Goal: Transaction & Acquisition: Purchase product/service

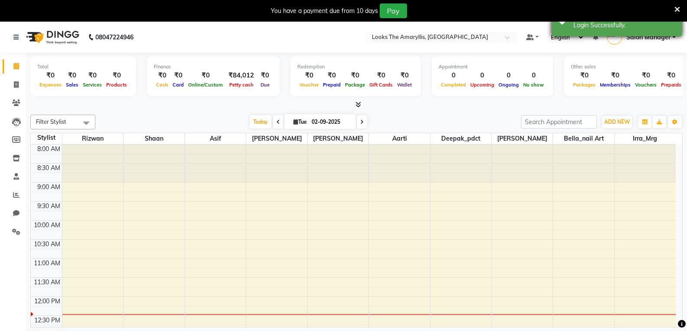
click at [661, 25] on div "Login Successfully." at bounding box center [624, 25] width 102 height 9
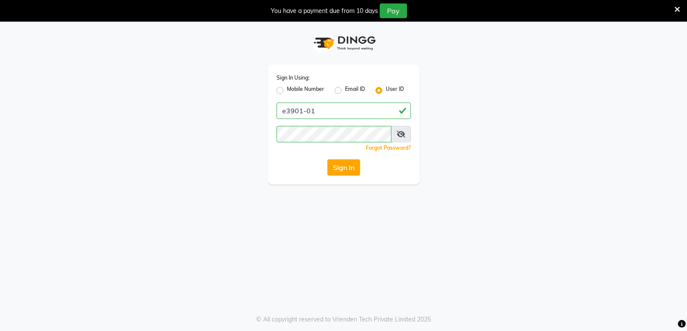
click at [401, 133] on icon at bounding box center [400, 134] width 9 height 7
click at [347, 170] on button "Sign In" at bounding box center [343, 167] width 33 height 16
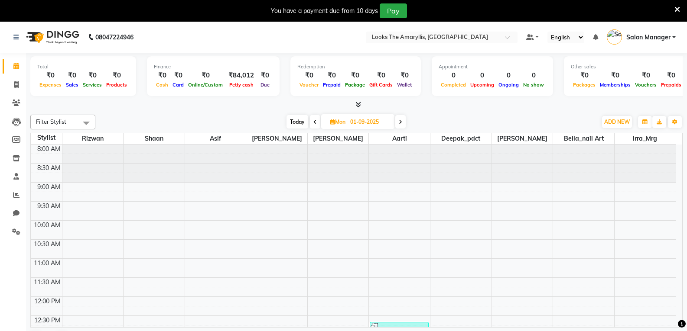
click at [673, 36] on link "Salon Manager" at bounding box center [641, 37] width 69 height 14
click at [672, 38] on link "Salon Manager" at bounding box center [641, 37] width 69 height 14
click at [670, 38] on span "Salon Manager" at bounding box center [648, 37] width 44 height 9
click at [668, 39] on span "Salon Manager" at bounding box center [648, 37] width 44 height 9
click at [357, 105] on icon at bounding box center [358, 104] width 6 height 6
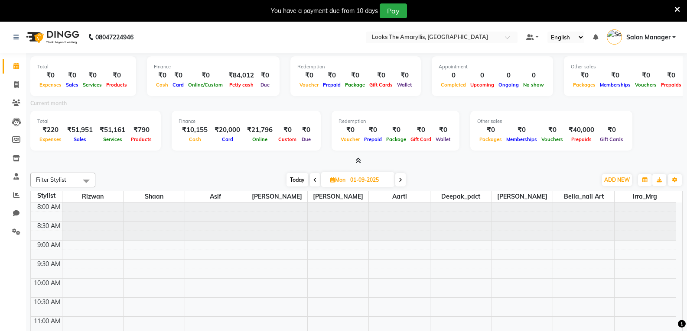
click at [357, 161] on icon at bounding box center [358, 161] width 6 height 6
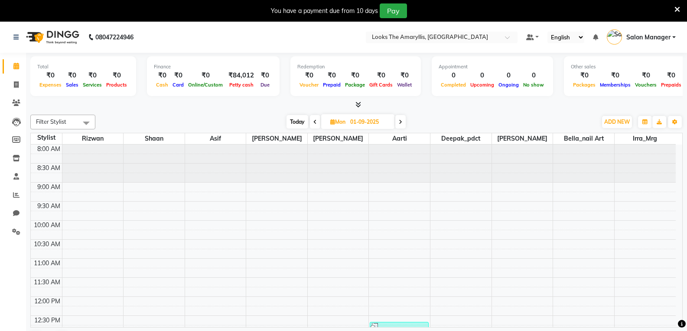
click at [359, 104] on icon at bounding box center [358, 104] width 6 height 6
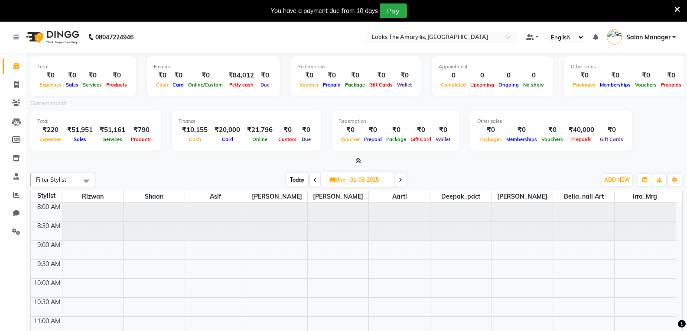
click at [300, 107] on div "Current month" at bounding box center [356, 105] width 665 height 12
click at [357, 162] on icon at bounding box center [358, 161] width 6 height 6
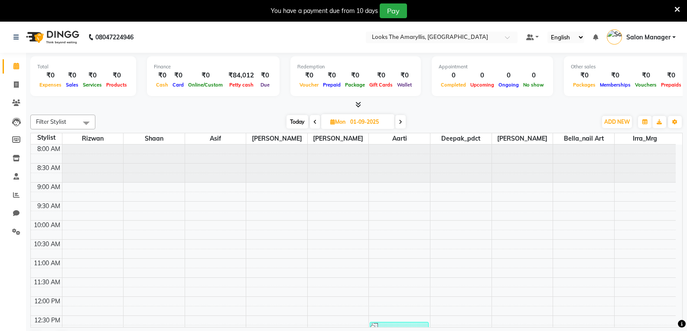
click at [314, 123] on icon at bounding box center [314, 122] width 3 height 5
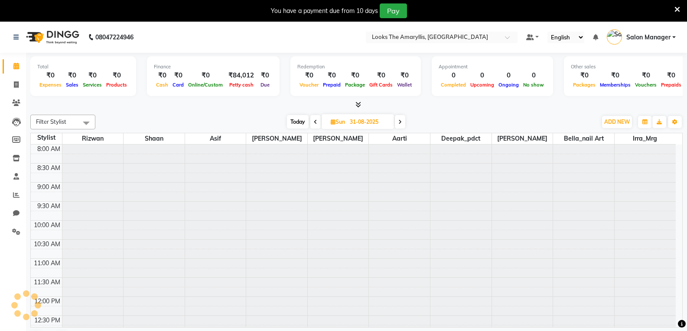
scroll to position [191, 0]
click at [401, 123] on icon at bounding box center [399, 122] width 3 height 5
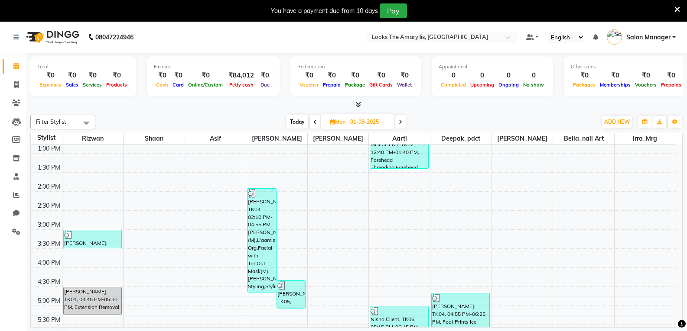
click at [400, 123] on icon at bounding box center [400, 122] width 3 height 5
type input "02-09-2025"
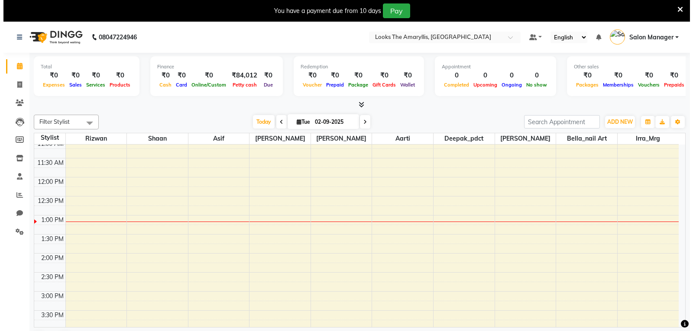
scroll to position [0, 0]
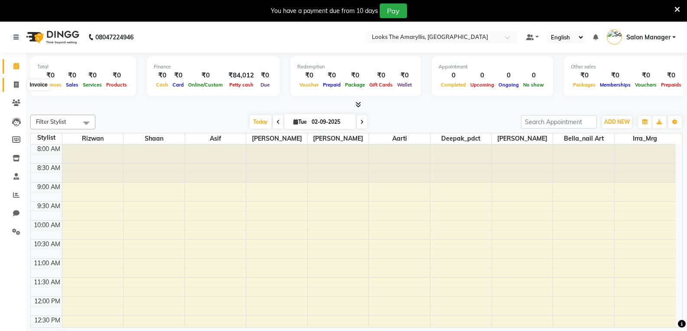
click at [18, 85] on icon at bounding box center [16, 84] width 5 height 6
select select "service"
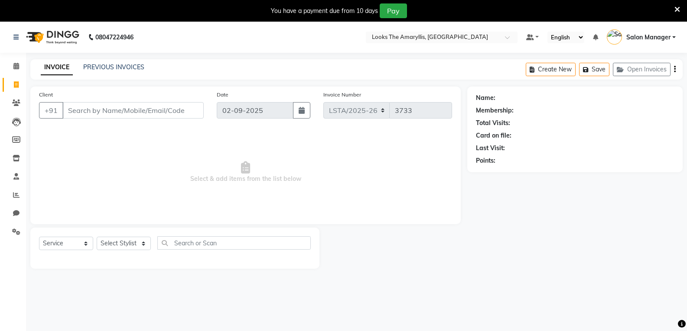
click at [117, 113] on input "Client" at bounding box center [132, 110] width 141 height 16
type input "9718691999"
click at [177, 113] on span "Add Client" at bounding box center [181, 110] width 34 height 9
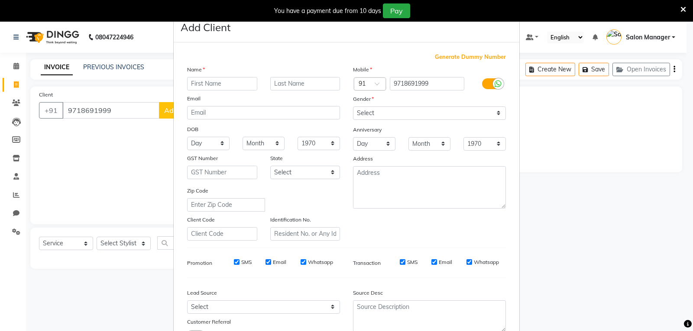
click at [229, 84] on input "text" at bounding box center [222, 83] width 70 height 13
type input "Divya"
type input "Client"
click at [407, 112] on select "Select [DEMOGRAPHIC_DATA] [DEMOGRAPHIC_DATA] Other Prefer Not To Say" at bounding box center [429, 113] width 153 height 13
select select "[DEMOGRAPHIC_DATA]"
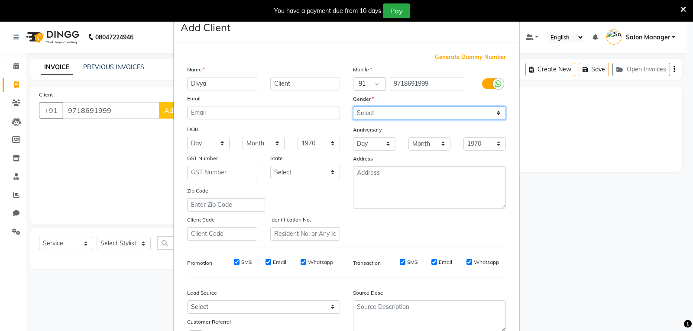
click at [353, 107] on select "Select [DEMOGRAPHIC_DATA] [DEMOGRAPHIC_DATA] Other Prefer Not To Say" at bounding box center [429, 113] width 153 height 13
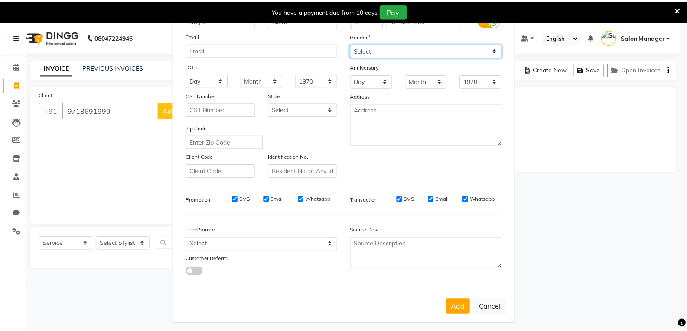
scroll to position [68, 0]
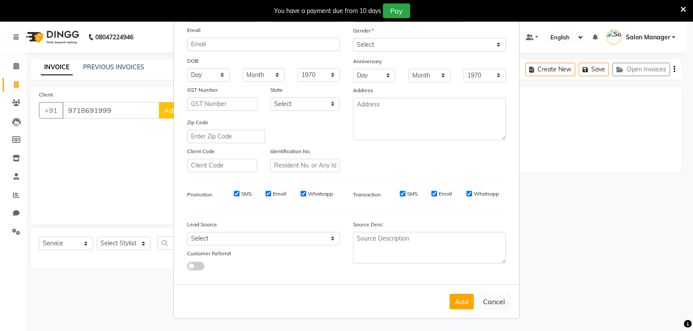
click at [234, 192] on input "SMS" at bounding box center [237, 194] width 6 height 6
checkbox input "false"
click at [266, 193] on input "Email" at bounding box center [269, 194] width 6 height 6
checkbox input "false"
click at [402, 195] on input "SMS" at bounding box center [403, 194] width 6 height 6
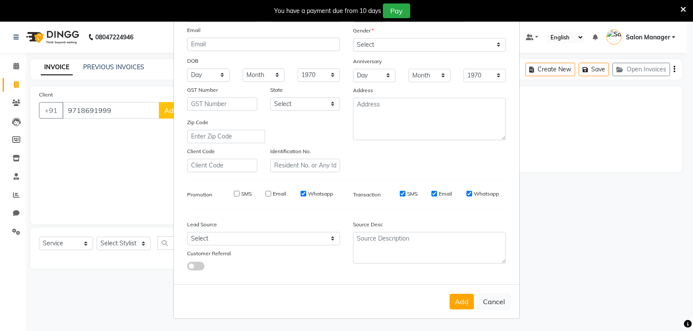
checkbox input "false"
click at [432, 194] on input "Email" at bounding box center [435, 194] width 6 height 6
checkbox input "false"
click at [462, 302] on button "Add" at bounding box center [462, 302] width 24 height 16
select select
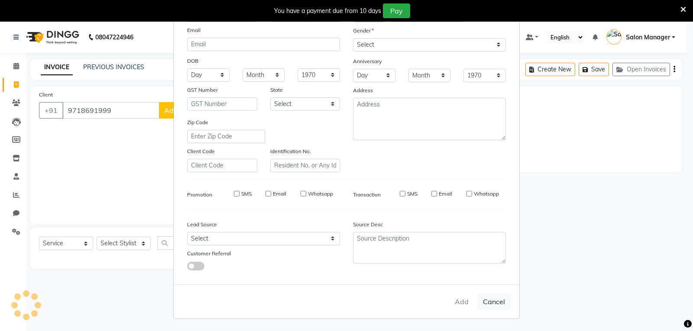
select select
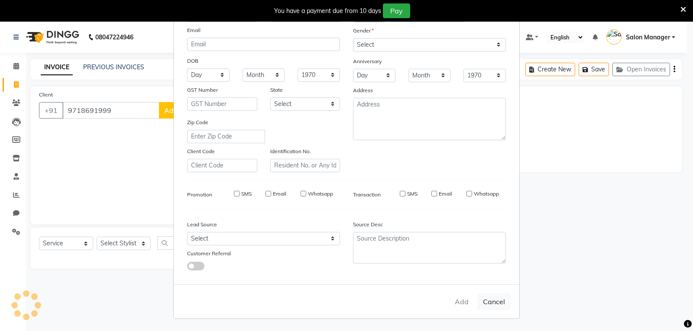
select select
checkbox input "false"
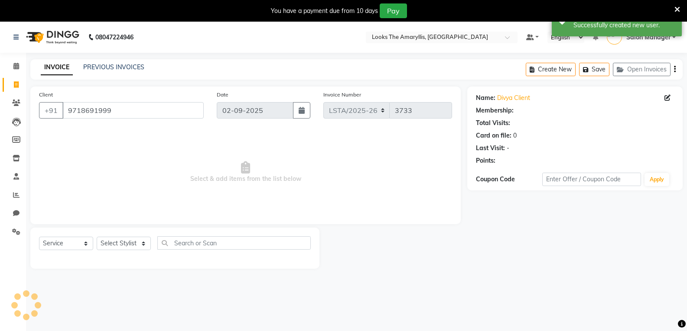
select select "1: Object"
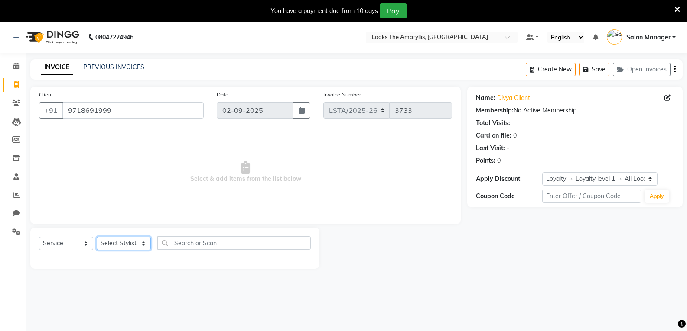
click at [140, 244] on select "Select Stylist [PERSON_NAME] art Deepak_pdct Irra_Mrg [PERSON_NAME] Salon Manag…" at bounding box center [124, 243] width 54 height 13
select select "90424"
click at [97, 237] on select "Select Stylist [PERSON_NAME] art Deepak_pdct Irra_Mrg [PERSON_NAME] Salon Manag…" at bounding box center [124, 243] width 54 height 13
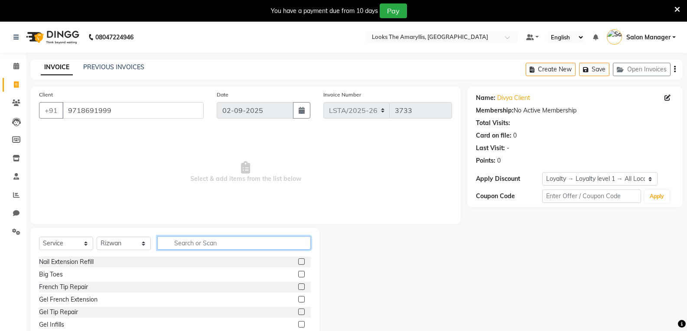
click at [200, 243] on input "text" at bounding box center [233, 243] width 153 height 13
type input "[PERSON_NAME]"
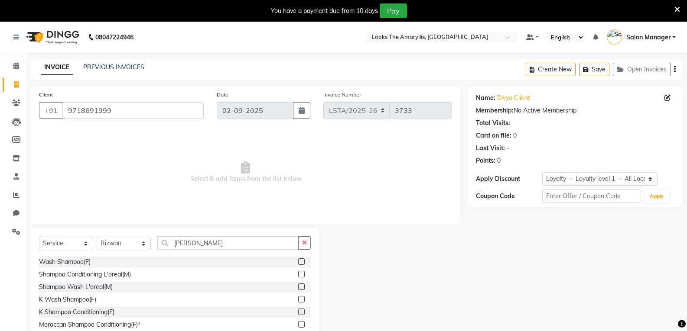
click at [135, 275] on div "Shampoo Conditioning L'oreal(M)" at bounding box center [175, 275] width 272 height 11
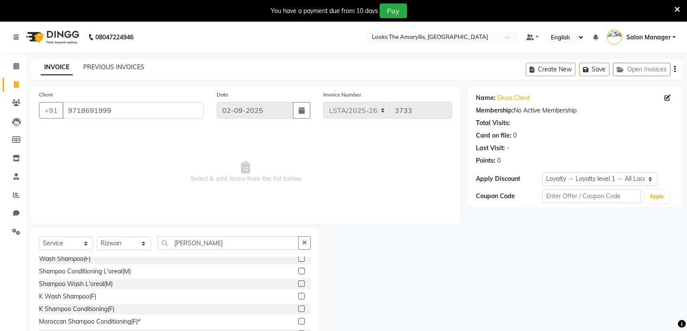
scroll to position [0, 0]
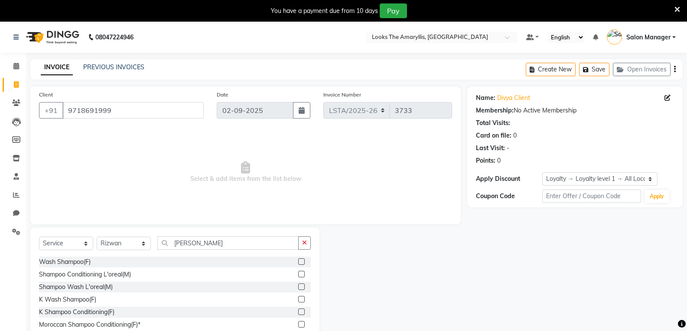
click at [298, 261] on label at bounding box center [301, 262] width 6 height 6
click at [298, 261] on input "checkbox" at bounding box center [301, 263] width 6 height 6
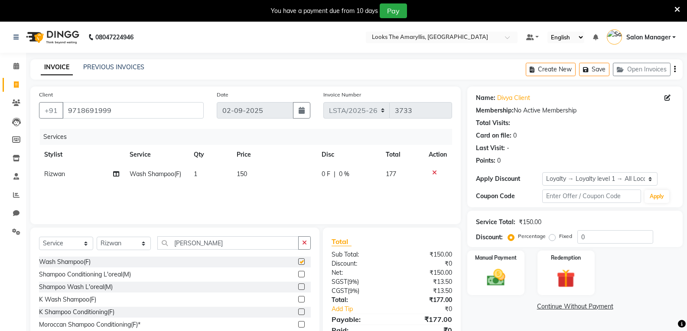
checkbox input "false"
click at [249, 174] on td "150" at bounding box center [273, 174] width 85 height 19
select select "90424"
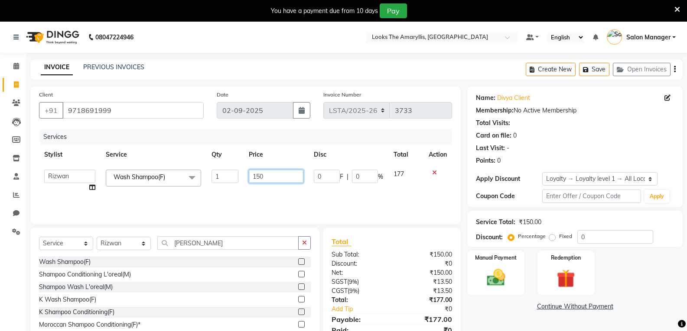
click at [266, 171] on input "150" at bounding box center [276, 176] width 54 height 13
type input "1"
type input "350"
click at [226, 279] on div "Shampoo Conditioning L'oreal(M)" at bounding box center [175, 275] width 272 height 11
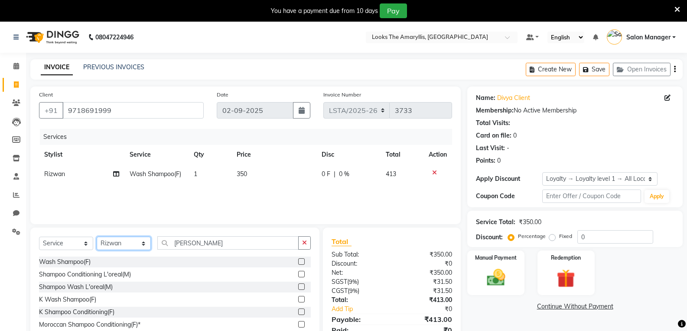
click at [144, 245] on select "Select Stylist [PERSON_NAME] art Deepak_pdct Irra_Mrg [PERSON_NAME] Salon Manag…" at bounding box center [124, 243] width 54 height 13
select select "90432"
click at [97, 237] on select "Select Stylist [PERSON_NAME] art Deepak_pdct Irra_Mrg [PERSON_NAME] Salon Manag…" at bounding box center [124, 243] width 54 height 13
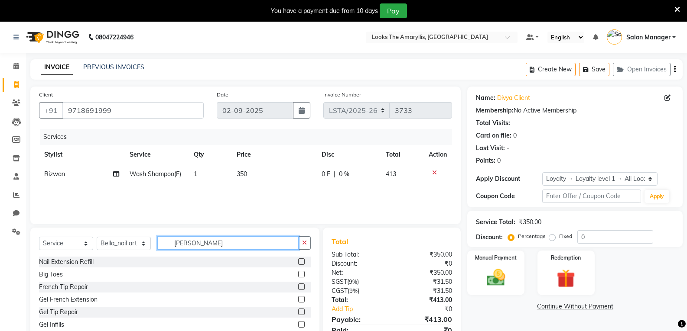
click at [212, 244] on input "[PERSON_NAME]" at bounding box center [227, 243] width 141 height 13
type input "shampoo"
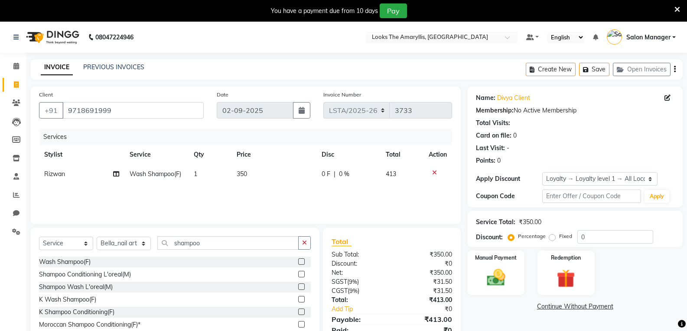
click at [298, 261] on label at bounding box center [301, 262] width 6 height 6
click at [298, 261] on input "checkbox" at bounding box center [301, 263] width 6 height 6
checkbox input "false"
click at [250, 193] on td "150" at bounding box center [273, 193] width 85 height 19
select select "90432"
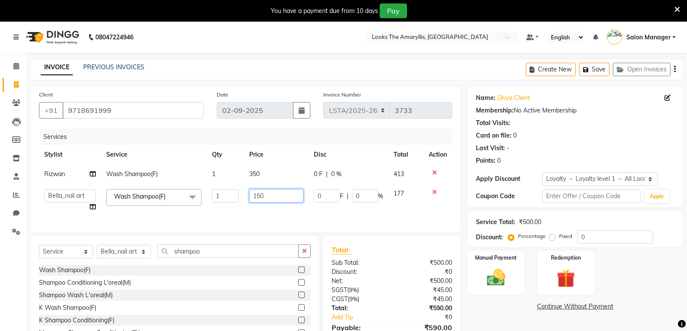
click at [269, 196] on input "150" at bounding box center [276, 195] width 54 height 13
type input "1"
type input "200"
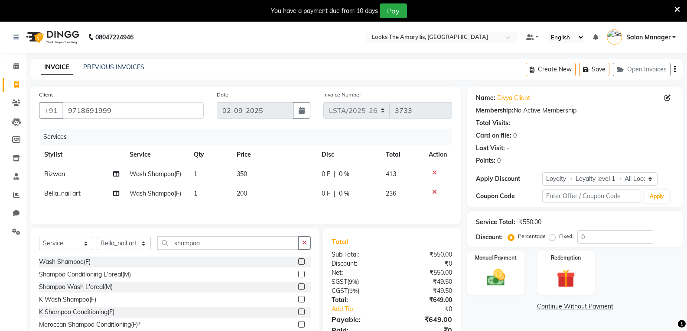
click at [240, 279] on div "Wash Shampoo(F) Shampoo Conditioning L'oreal(M) Shampoo Wash L'oreal(M) K Wash …" at bounding box center [175, 300] width 272 height 87
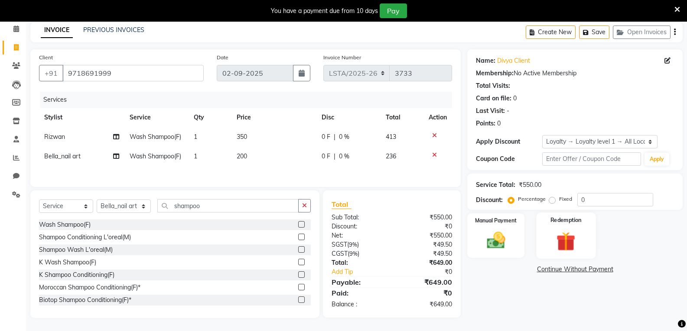
click at [550, 247] on div "Redemption" at bounding box center [565, 236] width 59 height 46
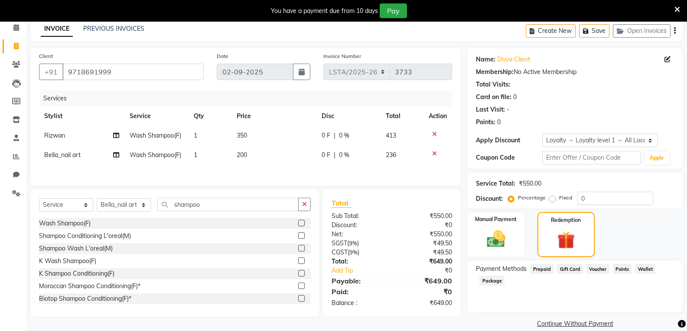
click at [536, 271] on span "Prepaid" at bounding box center [541, 269] width 23 height 10
drag, startPoint x: 436, startPoint y: 134, endPoint x: 438, endPoint y: 166, distance: 32.6
click at [436, 134] on icon at bounding box center [434, 134] width 5 height 6
click at [433, 134] on icon at bounding box center [434, 134] width 5 height 6
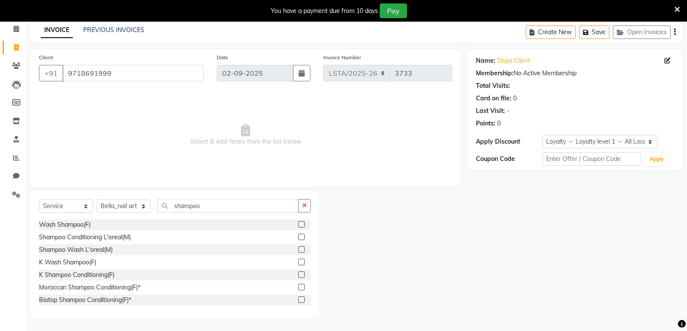
scroll to position [0, 0]
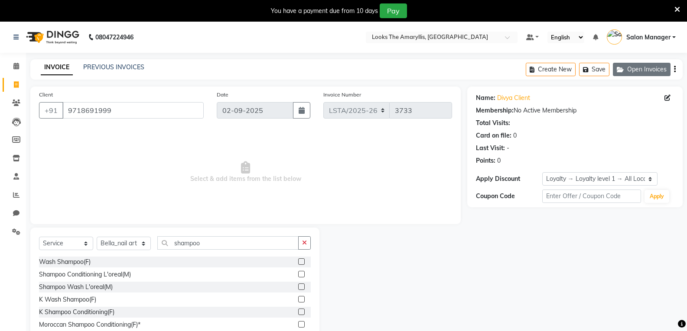
click at [645, 70] on button "Open Invoices" at bounding box center [642, 69] width 58 height 13
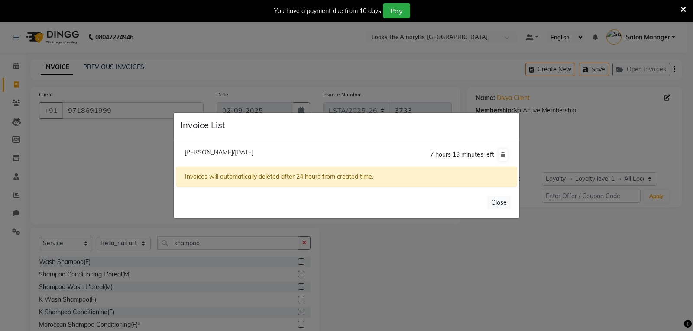
click at [237, 151] on span "[PERSON_NAME]/[DATE]" at bounding box center [219, 153] width 69 height 8
type input "8868858056"
type input "01-09-2025"
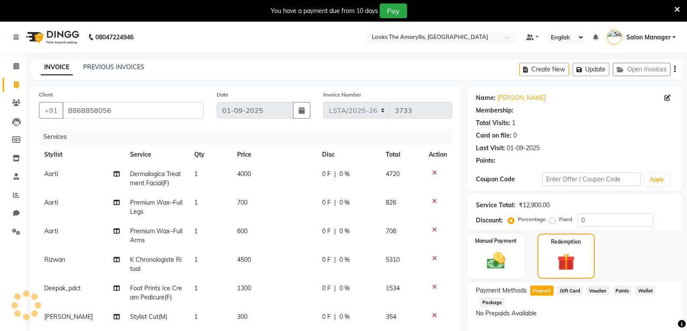
select select "1: Object"
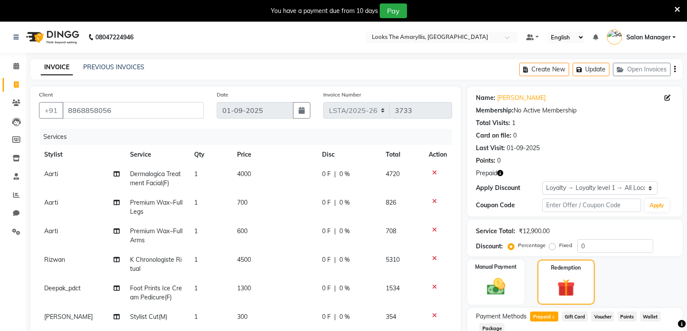
select select
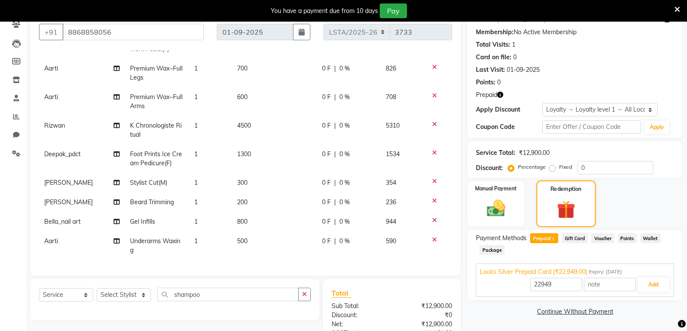
scroll to position [87, 0]
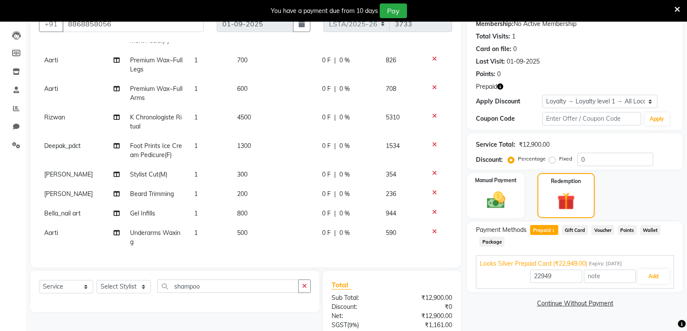
click at [545, 231] on span "Prepaid 1" at bounding box center [544, 230] width 28 height 10
type input "15222"
click at [648, 277] on button "Add" at bounding box center [653, 277] width 32 height 15
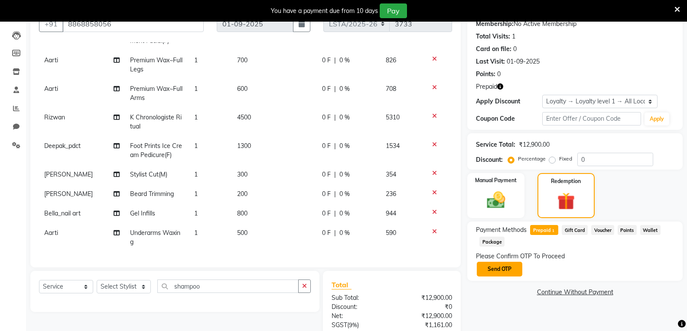
click at [490, 266] on button "Send OTP" at bounding box center [499, 269] width 45 height 15
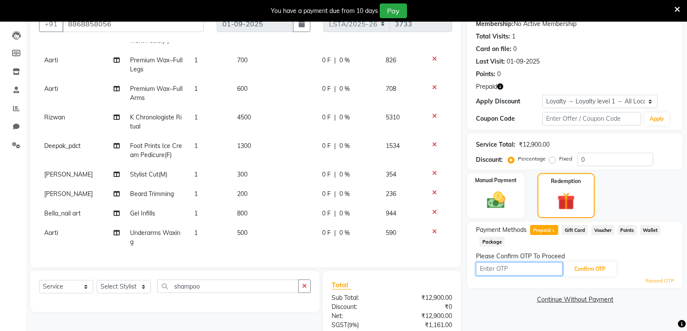
click at [489, 270] on input "text" at bounding box center [519, 269] width 87 height 13
type input "9949"
click at [588, 273] on button "Confirm OTP" at bounding box center [589, 269] width 53 height 15
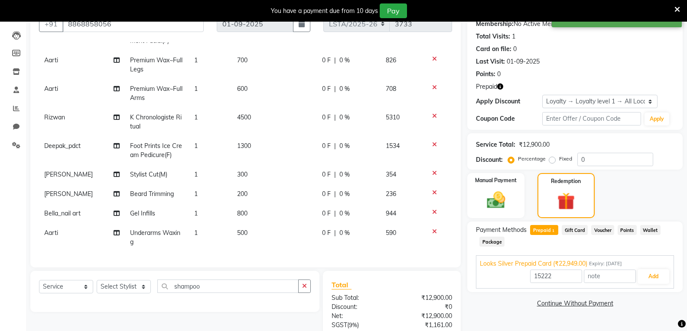
scroll to position [167, 0]
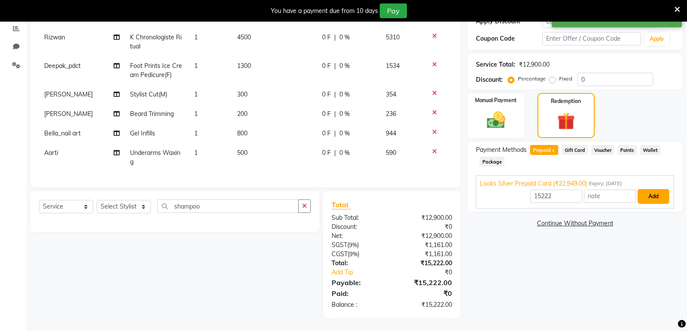
click at [647, 200] on button "Add" at bounding box center [653, 196] width 32 height 15
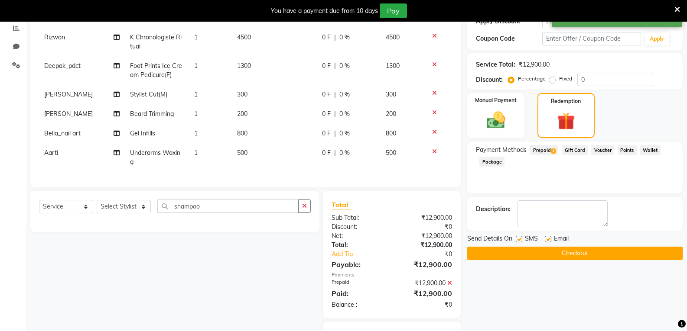
click at [519, 237] on label at bounding box center [519, 239] width 6 height 6
click at [519, 237] on input "checkbox" at bounding box center [519, 240] width 6 height 6
checkbox input "false"
click at [549, 238] on label at bounding box center [548, 239] width 6 height 6
click at [549, 238] on input "checkbox" at bounding box center [548, 240] width 6 height 6
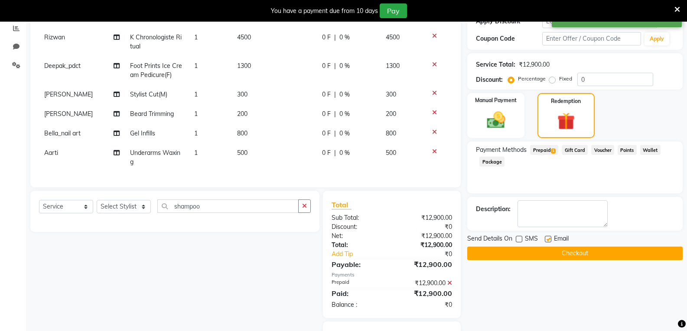
checkbox input "false"
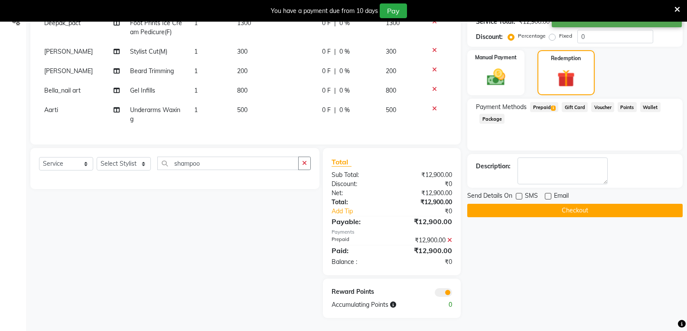
click at [549, 211] on button "Checkout" at bounding box center [574, 210] width 215 height 13
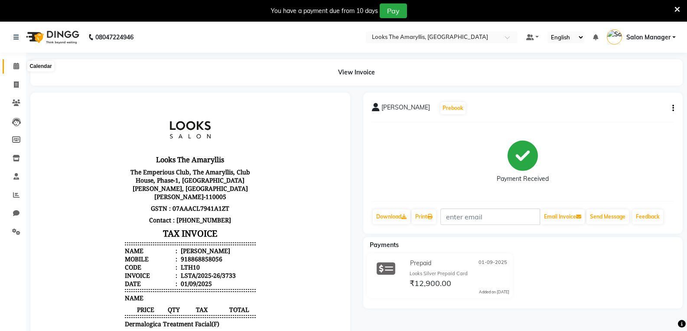
click at [13, 67] on span at bounding box center [16, 67] width 15 height 10
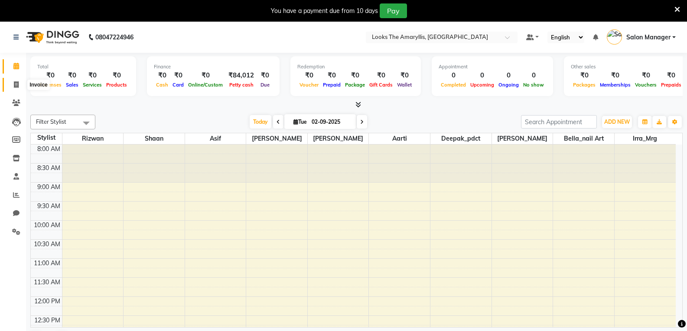
click at [15, 82] on icon at bounding box center [16, 84] width 5 height 6
select select "service"
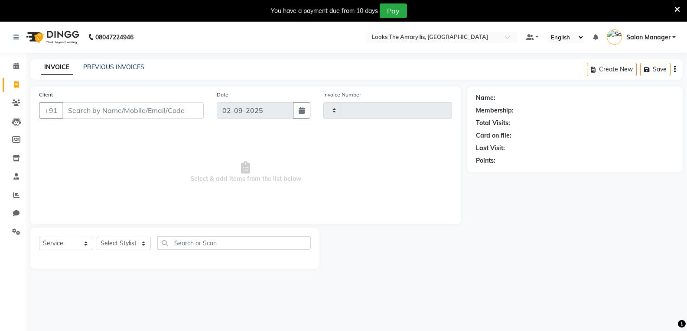
type input "3734"
select select "8939"
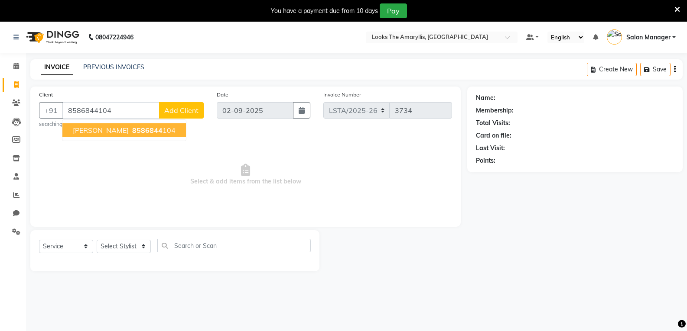
type input "8586844104"
select select "1: Object"
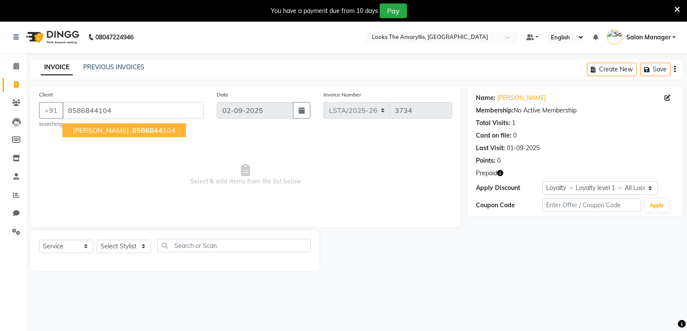
click at [150, 134] on span "8586844" at bounding box center [147, 130] width 30 height 9
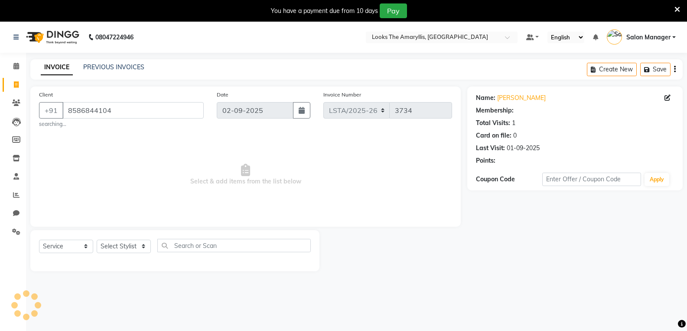
select select "1: Object"
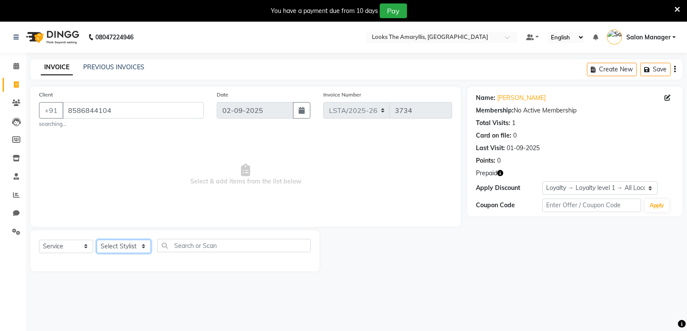
click at [136, 245] on select "Select Stylist [PERSON_NAME] art Deepak_pdct Irra_Mrg [PERSON_NAME] Salon Manag…" at bounding box center [124, 246] width 54 height 13
select select "90424"
click at [97, 240] on select "Select Stylist [PERSON_NAME] art Deepak_pdct Irra_Mrg [PERSON_NAME] Salon Manag…" at bounding box center [124, 246] width 54 height 13
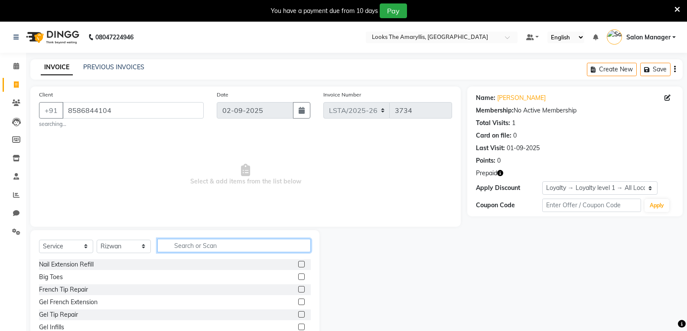
click at [191, 248] on input "text" at bounding box center [233, 245] width 153 height 13
type input "global"
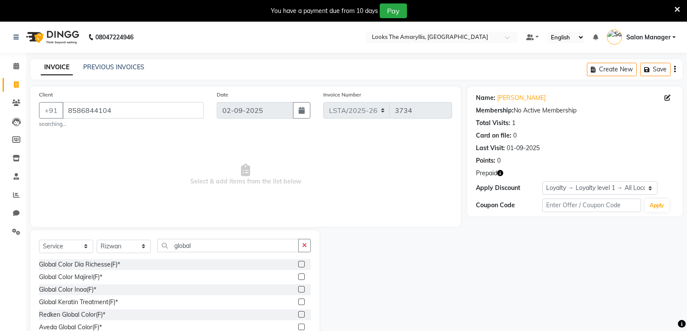
click at [302, 289] on label at bounding box center [301, 289] width 6 height 6
click at [302, 289] on input "checkbox" at bounding box center [301, 290] width 6 height 6
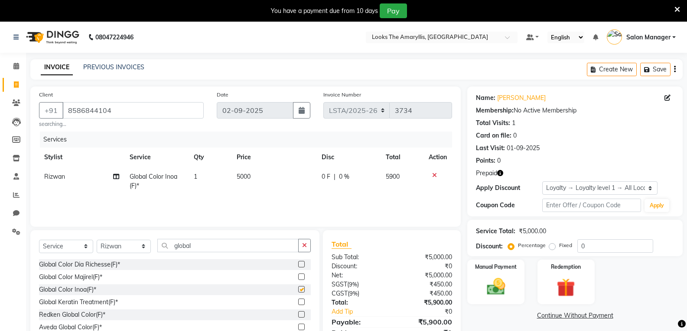
checkbox input "false"
click at [142, 245] on select "Select Stylist [PERSON_NAME] art Deepak_pdct Irra_Mrg [PERSON_NAME] Salon Manag…" at bounding box center [124, 246] width 54 height 13
select select "90429"
click at [97, 240] on select "Select Stylist [PERSON_NAME] art Deepak_pdct Irra_Mrg [PERSON_NAME] Salon Manag…" at bounding box center [124, 246] width 54 height 13
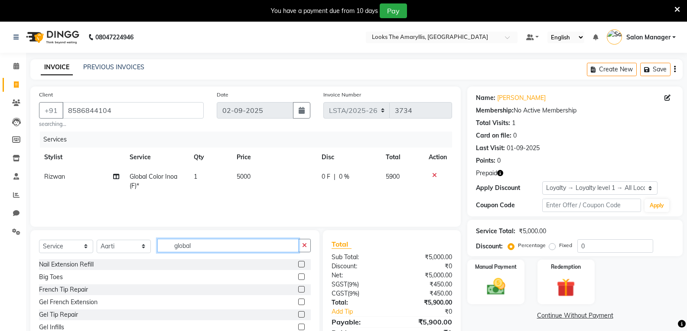
click at [205, 248] on input "global" at bounding box center [227, 245] width 141 height 13
type input "g"
type input "facial"
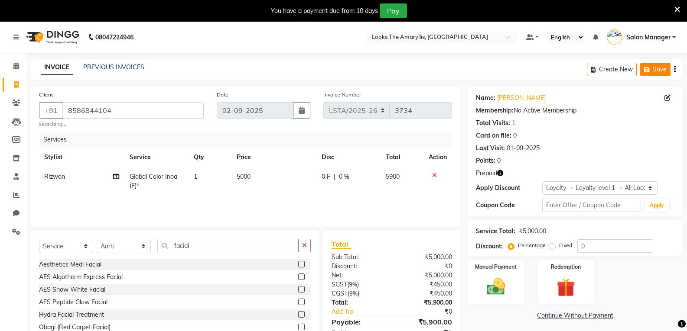
click at [653, 69] on button "Save" at bounding box center [655, 69] width 30 height 13
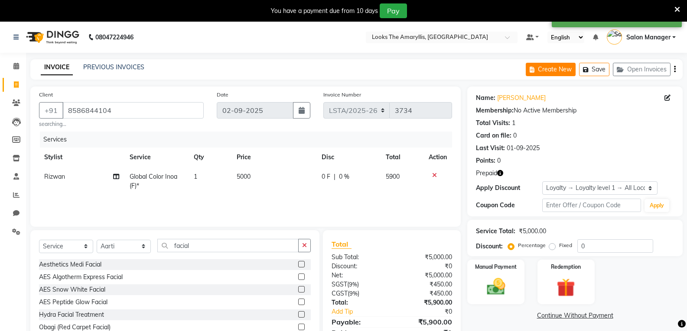
click at [553, 68] on button "Create New" at bounding box center [551, 69] width 50 height 13
select select "service"
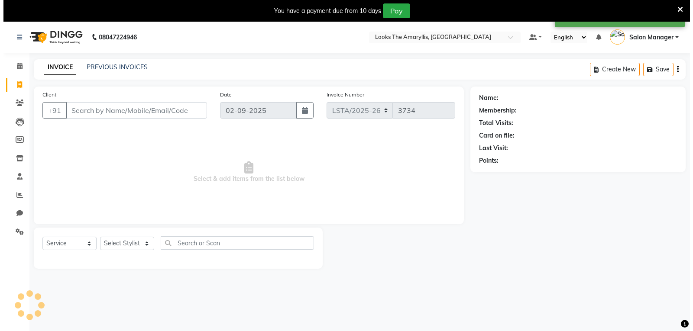
scroll to position [22, 0]
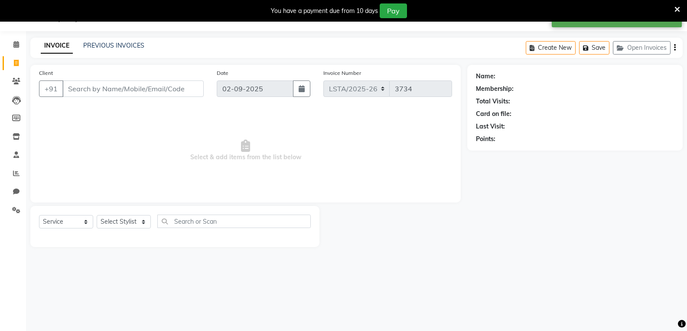
click at [116, 89] on input "Client" at bounding box center [132, 89] width 141 height 16
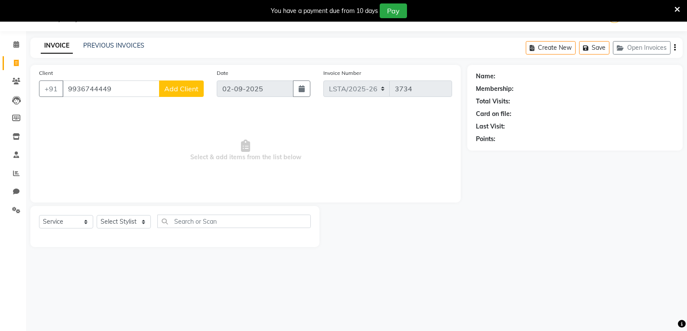
type input "9936744449"
click at [198, 88] on button "Add Client" at bounding box center [181, 89] width 45 height 16
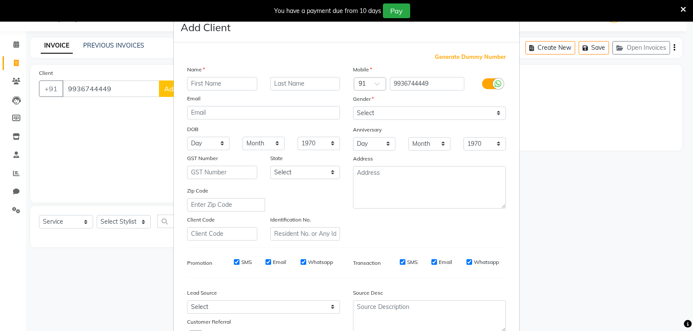
click at [216, 81] on input "text" at bounding box center [222, 83] width 70 height 13
click at [448, 109] on select "Select [DEMOGRAPHIC_DATA] [DEMOGRAPHIC_DATA] Other Prefer Not To Say" at bounding box center [429, 113] width 153 height 13
select select "[DEMOGRAPHIC_DATA]"
click at [353, 107] on select "Select [DEMOGRAPHIC_DATA] [DEMOGRAPHIC_DATA] Other Prefer Not To Say" at bounding box center [429, 113] width 153 height 13
click at [234, 84] on input "text" at bounding box center [222, 83] width 70 height 13
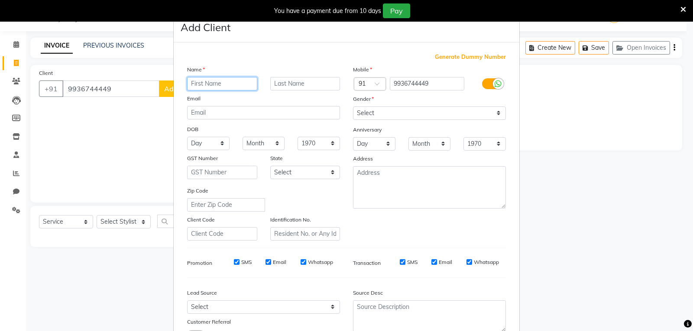
type input "r"
type input "T"
type input "r"
type input "RITU"
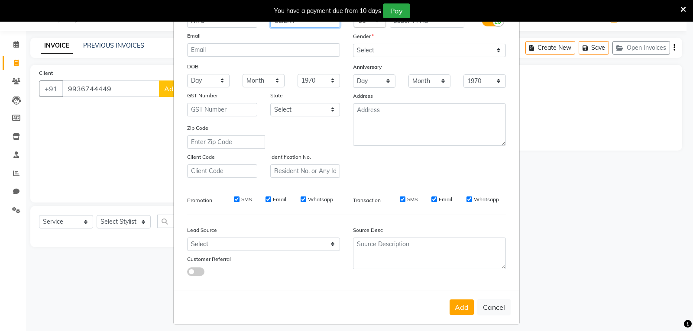
scroll to position [68, 0]
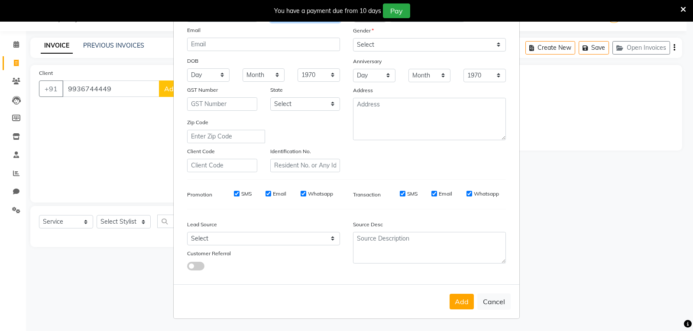
type input "CLIENT"
drag, startPoint x: 234, startPoint y: 192, endPoint x: 264, endPoint y: 197, distance: 30.7
click at [239, 195] on div "SMS" at bounding box center [237, 194] width 30 height 8
click at [266, 192] on input "Email" at bounding box center [269, 194] width 6 height 6
checkbox input "false"
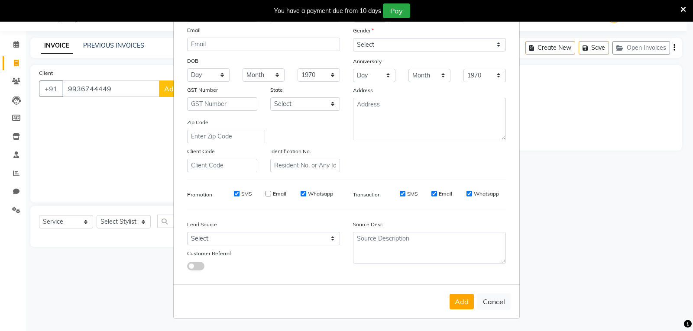
click at [234, 194] on input "SMS" at bounding box center [237, 194] width 6 height 6
checkbox input "false"
click at [400, 192] on div "SMS" at bounding box center [403, 194] width 30 height 8
click at [402, 193] on input "SMS" at bounding box center [403, 194] width 6 height 6
checkbox input "false"
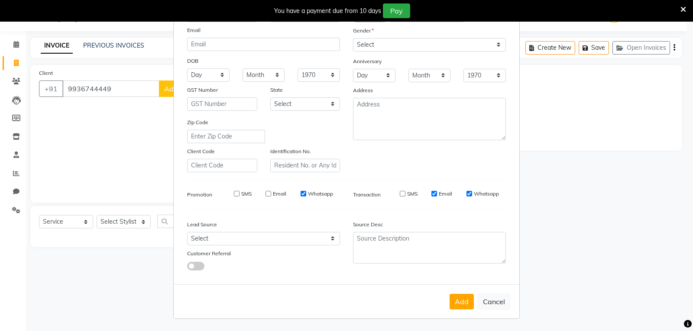
click at [432, 194] on input "Email" at bounding box center [435, 194] width 6 height 6
checkbox input "false"
click at [465, 303] on button "Add" at bounding box center [462, 302] width 24 height 16
select select
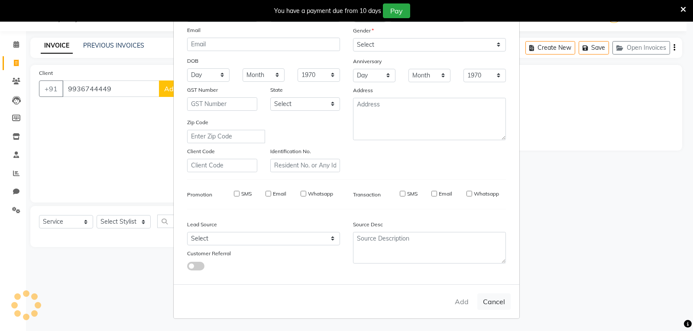
select select
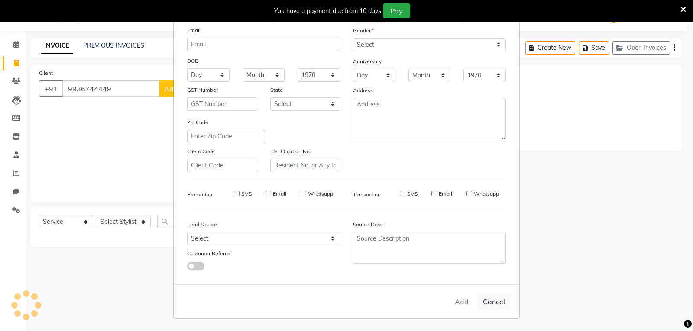
checkbox input "false"
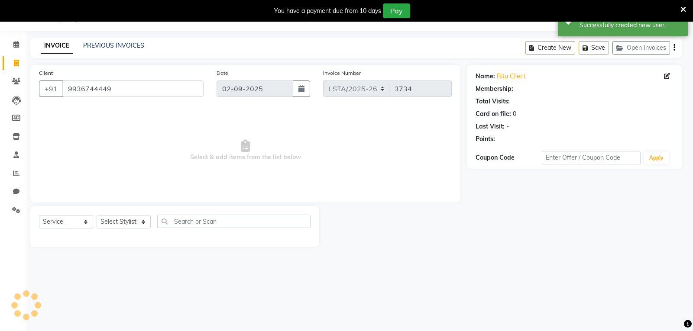
select select "1: Object"
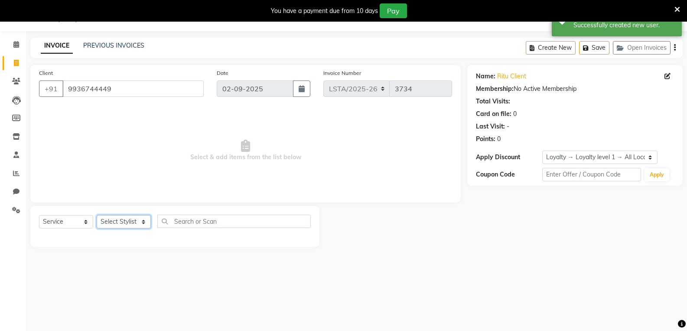
click at [130, 221] on select "Select Stylist [PERSON_NAME] art Deepak_pdct Irra_Mrg [PERSON_NAME] Salon Manag…" at bounding box center [124, 221] width 54 height 13
select select "90430"
click at [97, 215] on select "Select Stylist [PERSON_NAME] art Deepak_pdct Irra_Mrg [PERSON_NAME] Salon Manag…" at bounding box center [124, 221] width 54 height 13
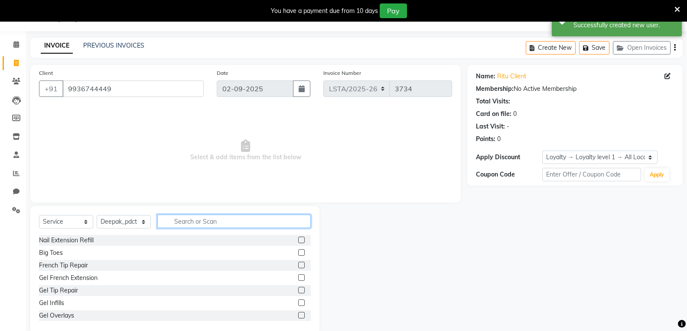
click at [192, 223] on input "text" at bounding box center [233, 221] width 153 height 13
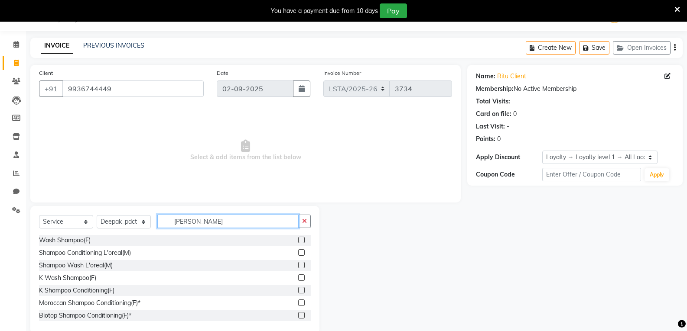
type input "[PERSON_NAME]"
click at [298, 290] on label at bounding box center [301, 290] width 6 height 6
click at [298, 290] on input "checkbox" at bounding box center [301, 291] width 6 height 6
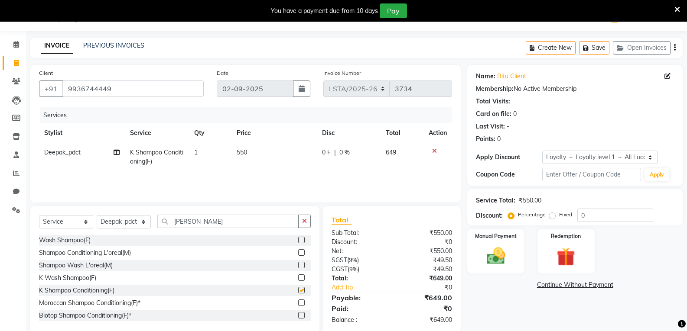
checkbox input "false"
click at [249, 150] on td "550" at bounding box center [273, 157] width 85 height 29
select select "90430"
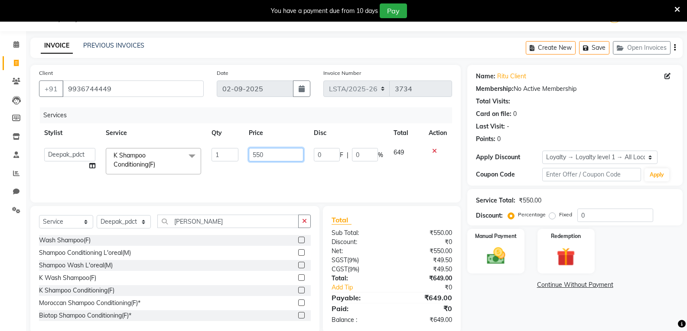
click at [270, 157] on input "550" at bounding box center [276, 154] width 54 height 13
type input "500"
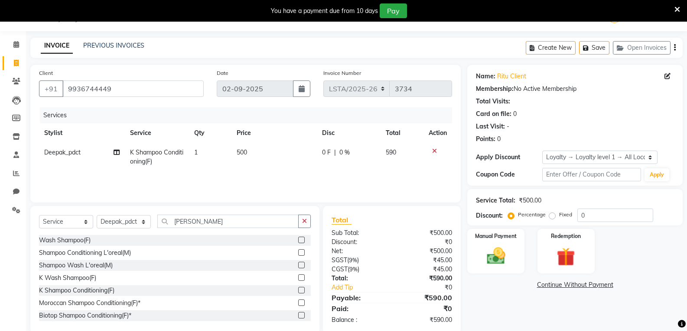
click at [191, 301] on div "Moroccan Shampoo Conditioning(F)*" at bounding box center [175, 303] width 272 height 11
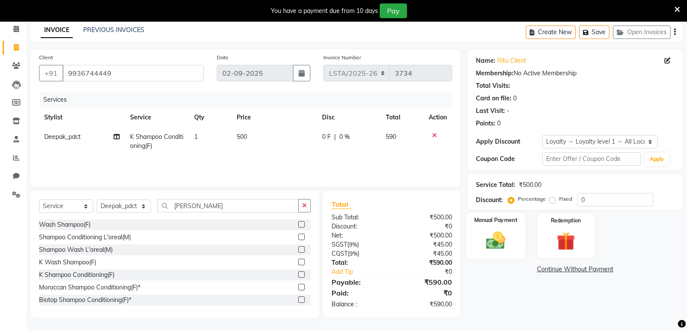
click at [498, 234] on img at bounding box center [495, 241] width 31 height 22
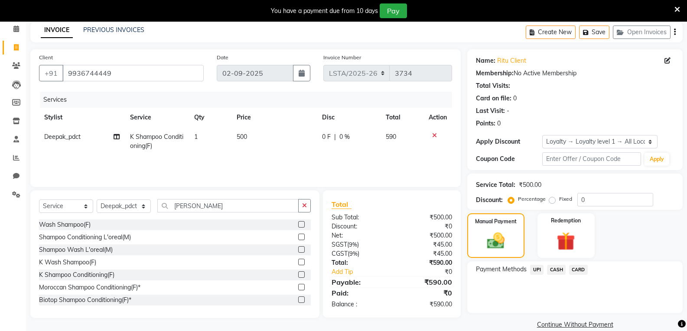
click at [557, 270] on span "CASH" at bounding box center [556, 270] width 19 height 10
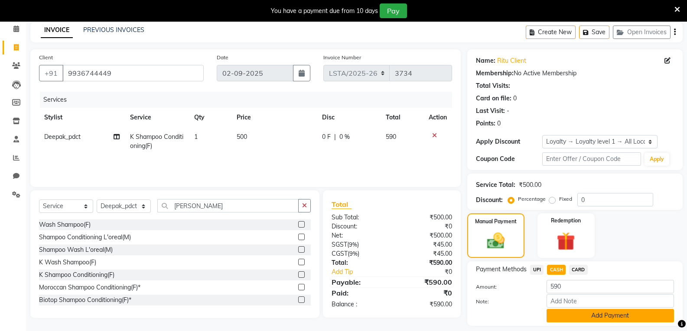
click at [597, 317] on button "Add Payment" at bounding box center [609, 315] width 127 height 13
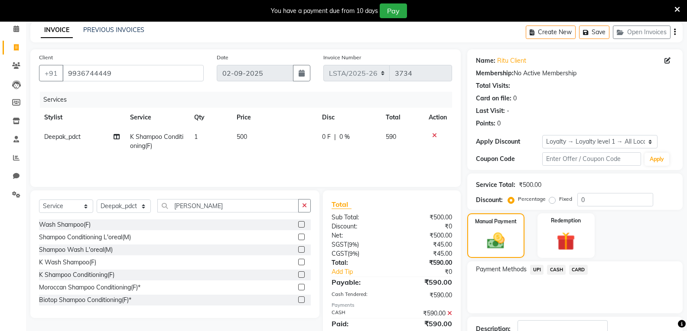
scroll to position [110, 0]
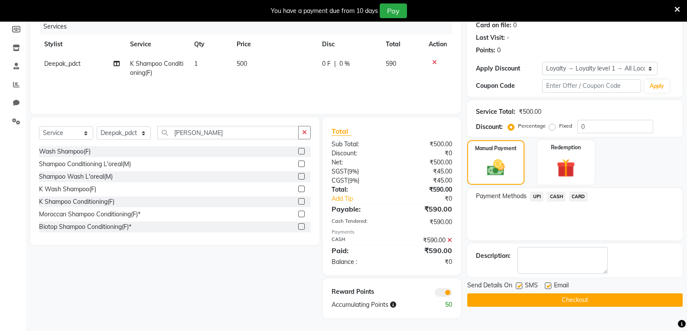
drag, startPoint x: 520, startPoint y: 284, endPoint x: 552, endPoint y: 286, distance: 31.7
click at [523, 284] on div "SMS" at bounding box center [530, 286] width 29 height 11
click at [543, 283] on div "SMS" at bounding box center [530, 286] width 29 height 11
click at [520, 287] on label at bounding box center [519, 286] width 6 height 6
click at [520, 287] on input "checkbox" at bounding box center [519, 287] width 6 height 6
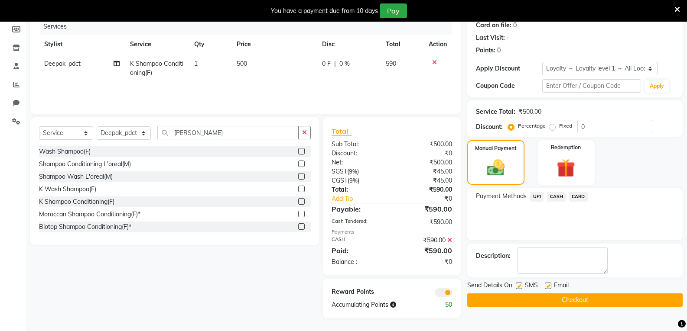
checkbox input "false"
click at [546, 287] on label at bounding box center [548, 286] width 6 height 6
click at [546, 287] on input "checkbox" at bounding box center [548, 287] width 6 height 6
checkbox input "false"
click at [568, 301] on button "Checkout" at bounding box center [574, 300] width 215 height 13
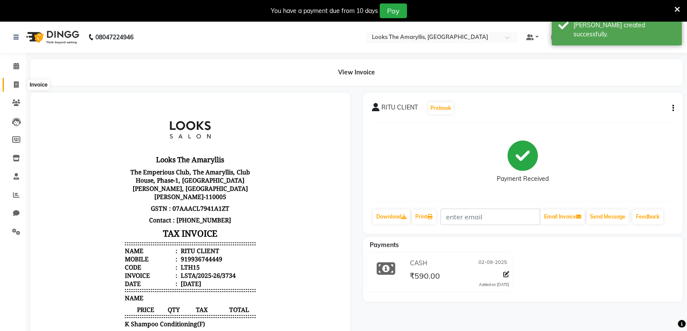
click at [11, 84] on span at bounding box center [16, 85] width 15 height 10
select select "service"
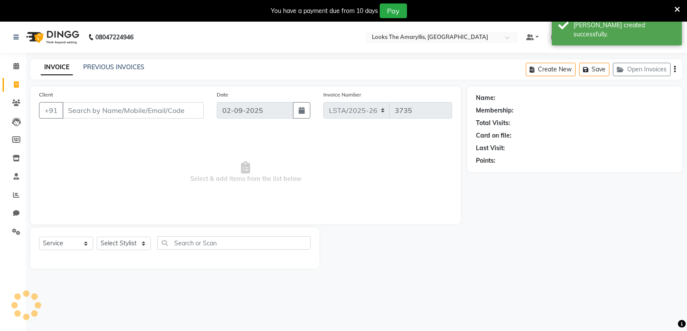
scroll to position [22, 0]
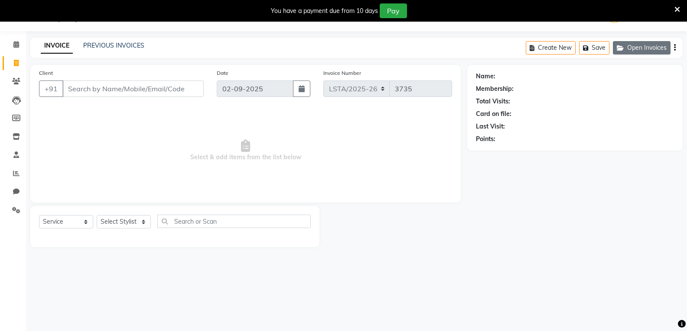
click at [641, 51] on button "Open Invoices" at bounding box center [642, 47] width 58 height 13
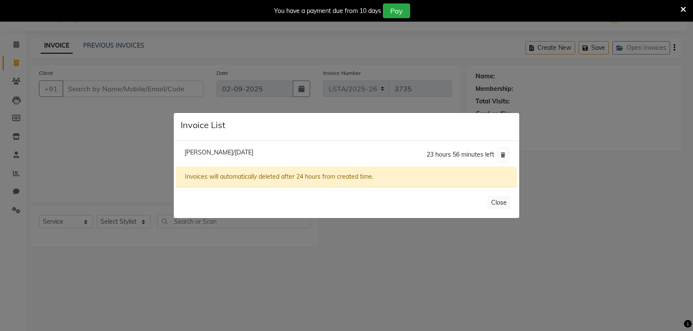
click at [235, 153] on span "[PERSON_NAME]/[DATE]" at bounding box center [219, 153] width 69 height 8
type input "8586844104"
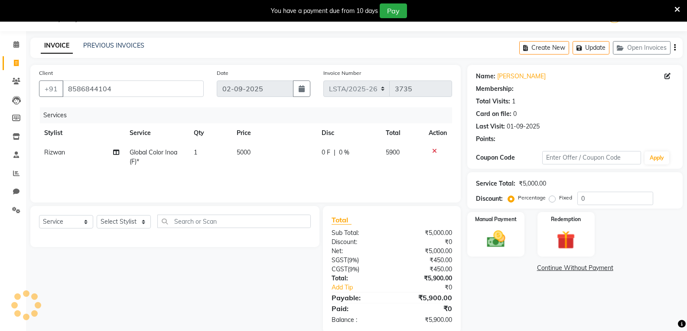
select select "1: Object"
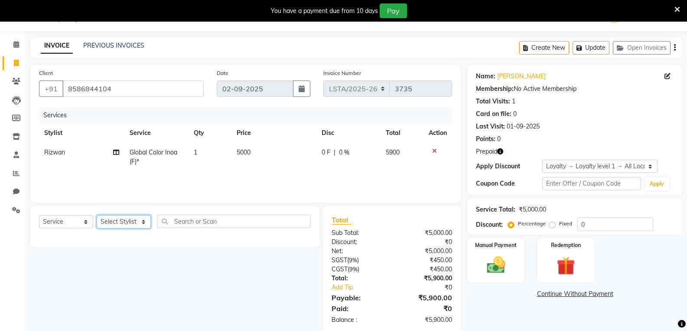
click at [133, 220] on select "Select Stylist [PERSON_NAME] art Deepak_pdct Irra_Mrg [PERSON_NAME] Salon Manag…" at bounding box center [124, 221] width 54 height 13
select select "90429"
click at [97, 215] on select "Select Stylist [PERSON_NAME] art Deepak_pdct Irra_Mrg [PERSON_NAME] Salon Manag…" at bounding box center [124, 221] width 54 height 13
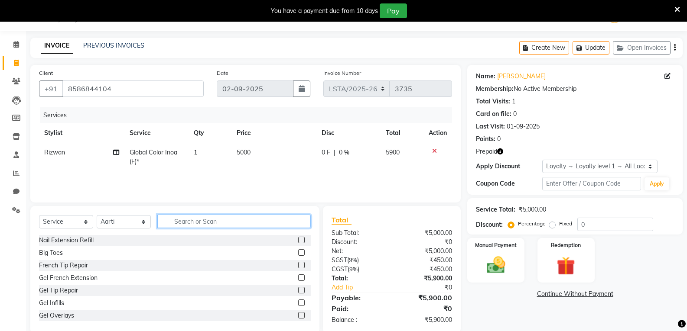
click at [216, 224] on input "text" at bounding box center [233, 221] width 153 height 13
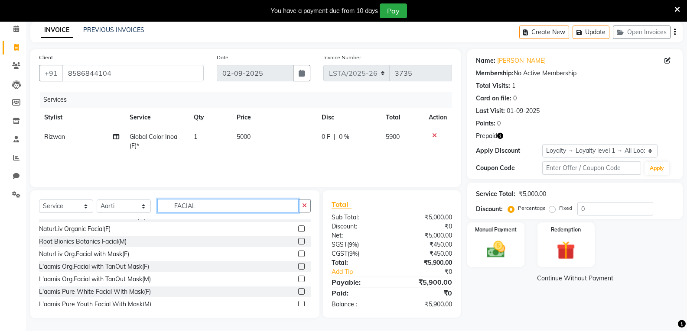
scroll to position [166, 0]
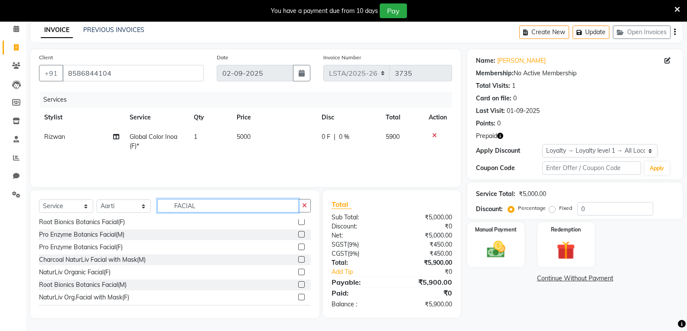
type input "FACIAL"
click at [298, 272] on label at bounding box center [301, 272] width 6 height 6
click at [298, 272] on input "checkbox" at bounding box center [301, 273] width 6 height 6
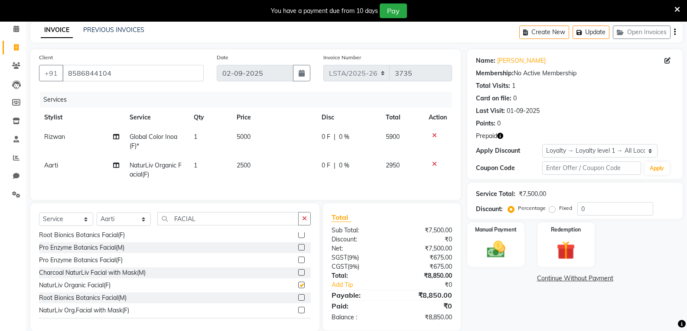
checkbox input "false"
click at [255, 162] on td "2500" at bounding box center [273, 170] width 85 height 29
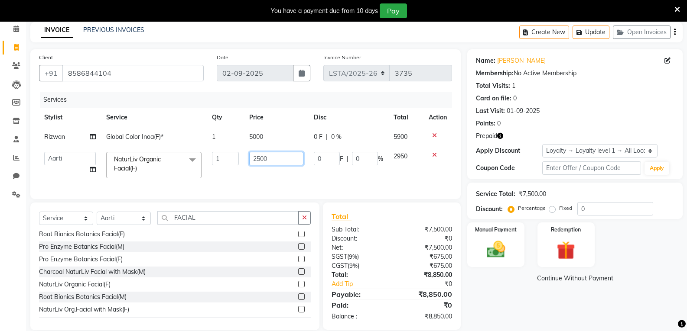
click at [270, 159] on input "2500" at bounding box center [276, 158] width 54 height 13
type input "2700"
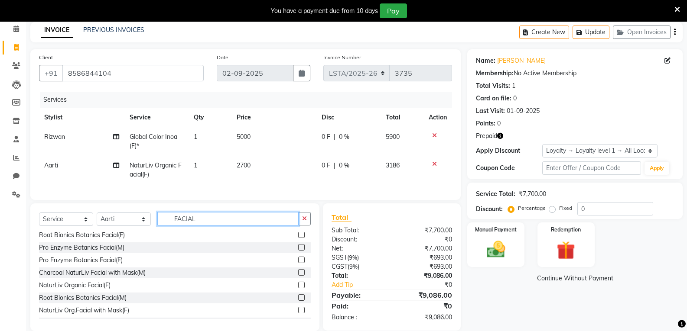
drag, startPoint x: 250, startPoint y: 225, endPoint x: 242, endPoint y: 227, distance: 7.7
click at [249, 226] on input "FACIAL" at bounding box center [227, 218] width 141 height 13
type input "F"
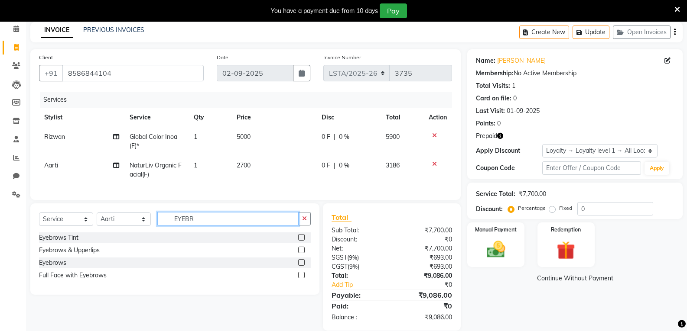
type input "EYEBR"
click at [124, 256] on div "Eyebrows & Upperlips" at bounding box center [175, 250] width 272 height 11
click at [301, 253] on label at bounding box center [301, 250] width 6 height 6
click at [301, 253] on input "checkbox" at bounding box center [301, 251] width 6 height 6
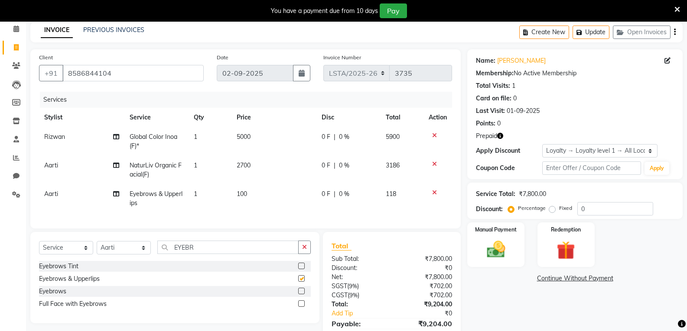
checkbox input "false"
click at [205, 253] on input "EYEBR" at bounding box center [227, 247] width 141 height 13
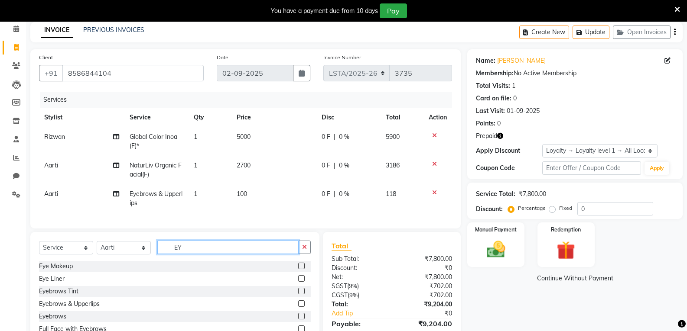
type input "E"
type input "BLEACH"
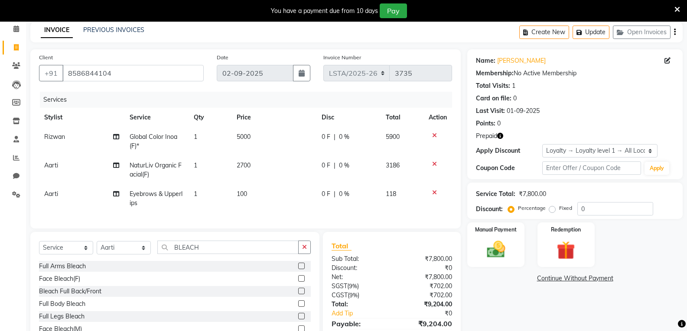
click at [298, 282] on label at bounding box center [301, 279] width 6 height 6
click at [298, 282] on input "checkbox" at bounding box center [301, 279] width 6 height 6
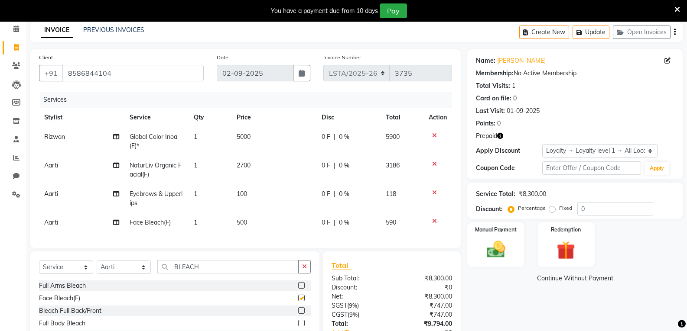
checkbox input "false"
click at [253, 218] on td "500" at bounding box center [273, 222] width 85 height 19
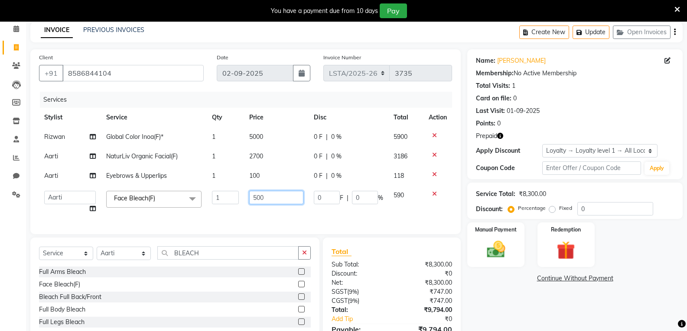
click at [265, 198] on input "500" at bounding box center [276, 197] width 54 height 13
type input "5"
type input "700"
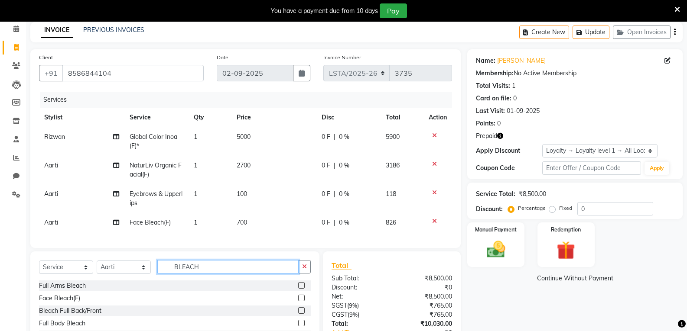
click at [214, 264] on div "Select Service Product Membership Package Voucher Prepaid Gift Card Select Styl…" at bounding box center [174, 316] width 289 height 128
type input "B"
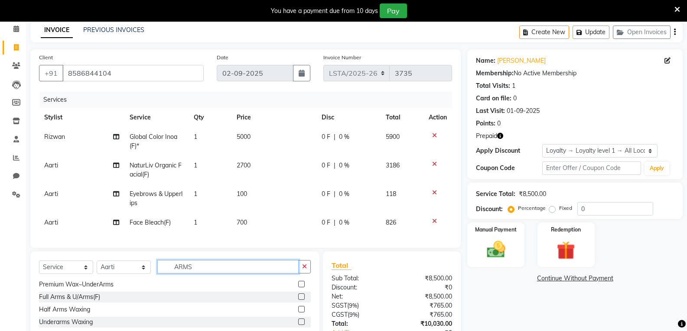
scroll to position [21, 0]
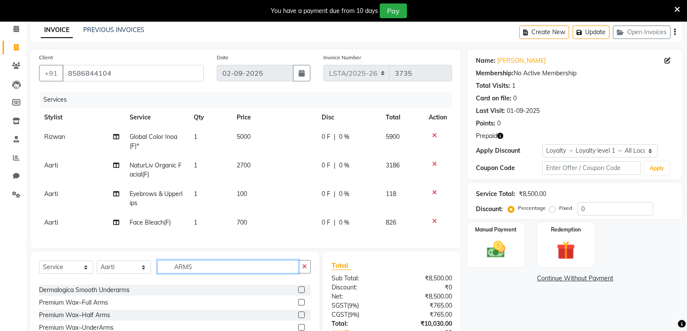
type input "ARMS"
click at [298, 306] on label at bounding box center [301, 302] width 6 height 6
click at [298, 306] on input "checkbox" at bounding box center [301, 303] width 6 height 6
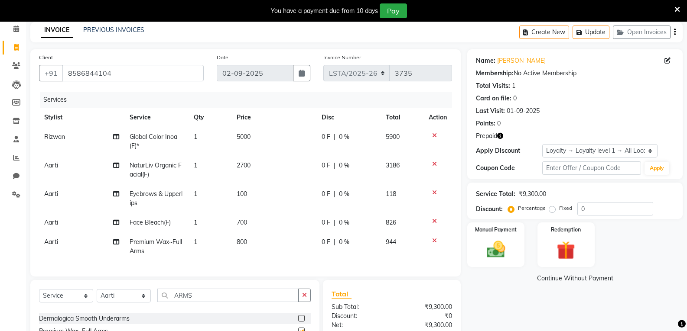
checkbox input "false"
click at [250, 241] on td "800" at bounding box center [273, 247] width 85 height 29
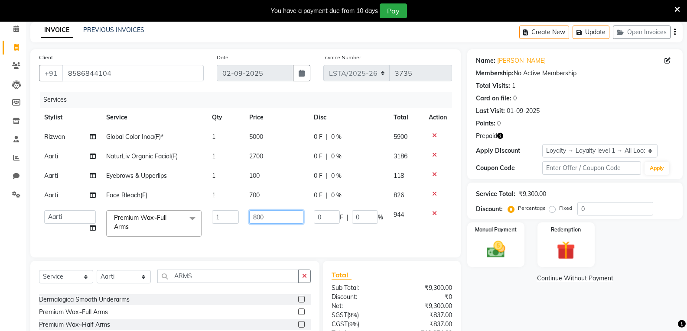
click at [268, 220] on input "800" at bounding box center [276, 217] width 54 height 13
type input "8"
type input "700"
click at [198, 283] on div "Client [PHONE_NUMBER] Date [DATE] Invoice Number LSTA/[PHONE_NUMBER] Services S…" at bounding box center [245, 219] width 443 height 340
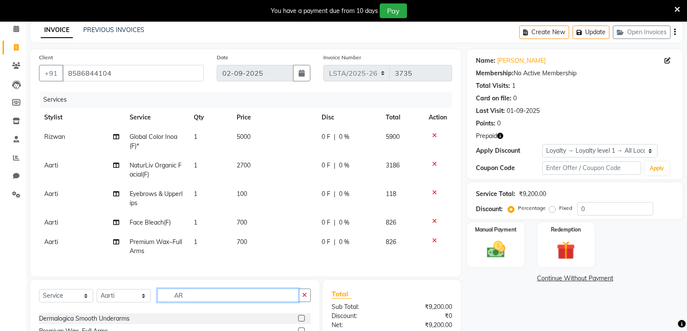
type input "A"
type input "FUSIO"
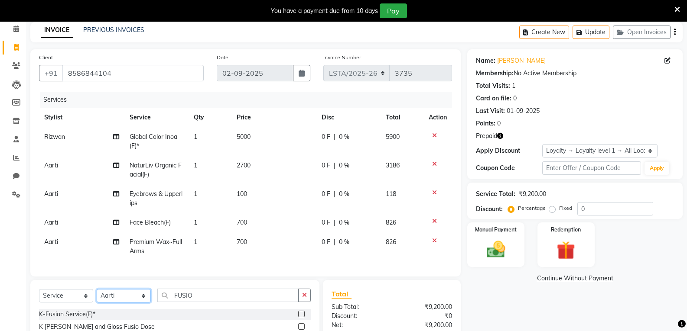
click at [140, 301] on select "Select Stylist [PERSON_NAME] art Deepak_pdct Irra_Mrg [PERSON_NAME] Salon Manag…" at bounding box center [124, 295] width 54 height 13
select select "90424"
click at [97, 296] on select "Select Stylist [PERSON_NAME] art Deepak_pdct Irra_Mrg [PERSON_NAME] Salon Manag…" at bounding box center [124, 295] width 54 height 13
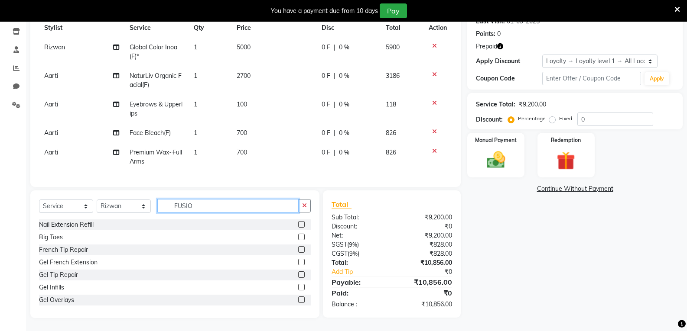
click at [202, 202] on input "FUSIO" at bounding box center [227, 205] width 141 height 13
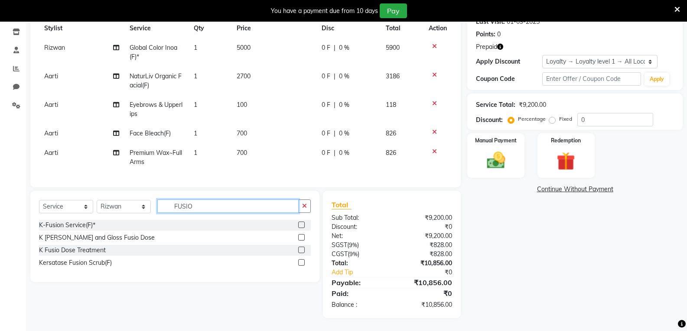
scroll to position [133, 0]
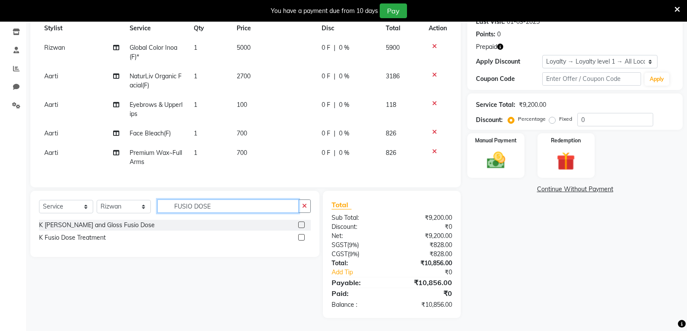
type input "FUSIO DOSE"
click at [303, 237] on label at bounding box center [301, 237] width 6 height 6
click at [303, 237] on input "checkbox" at bounding box center [301, 238] width 6 height 6
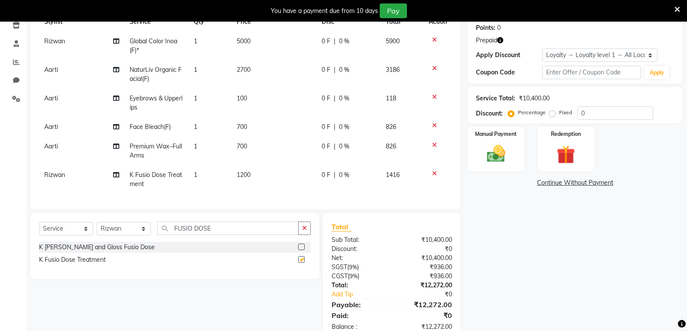
checkbox input "false"
click at [251, 172] on td "1200" at bounding box center [273, 180] width 85 height 29
select select "90424"
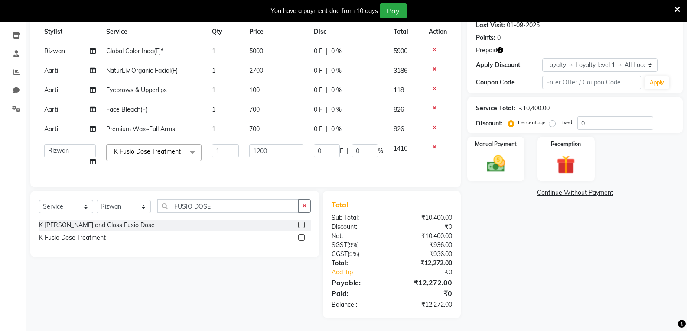
scroll to position [130, 0]
click at [270, 144] on input "1200" at bounding box center [276, 150] width 54 height 13
type input "1"
type input "2500"
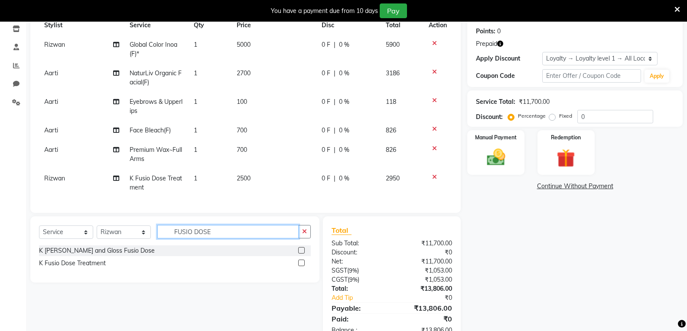
click at [214, 207] on div "Client [PHONE_NUMBER] Date [DATE] Invoice Number LSTA/[PHONE_NUMBER] Services S…" at bounding box center [245, 150] width 443 height 387
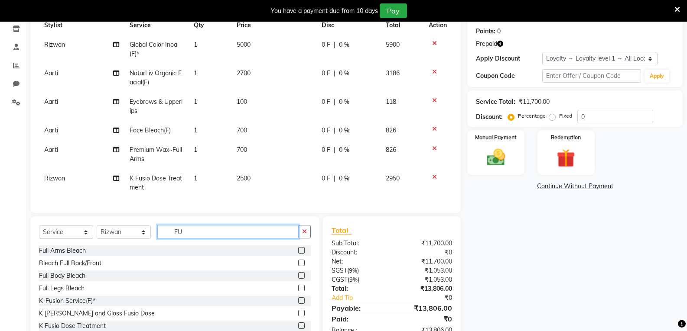
type input "F"
type input "STY"
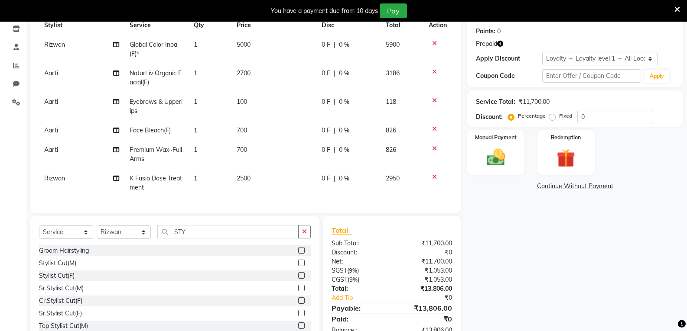
click at [298, 266] on label at bounding box center [301, 263] width 6 height 6
click at [298, 266] on input "checkbox" at bounding box center [301, 264] width 6 height 6
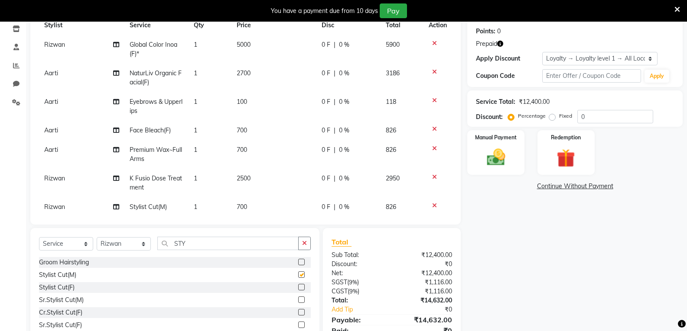
checkbox input "false"
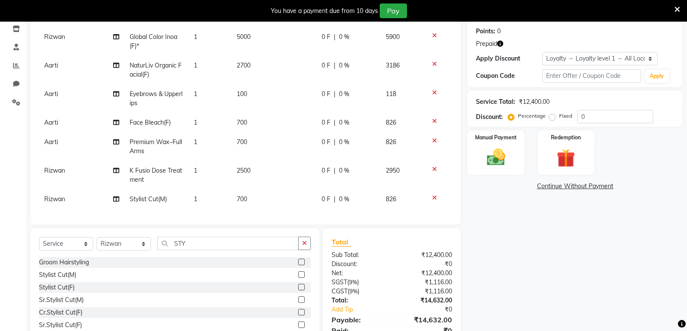
scroll to position [14, 0]
click at [251, 192] on td "700" at bounding box center [273, 199] width 85 height 19
select select "90424"
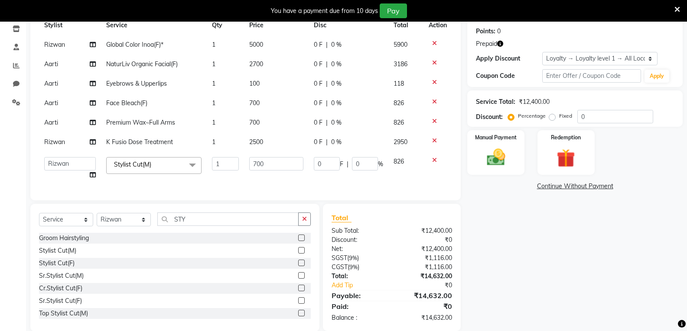
scroll to position [0, 0]
click at [268, 163] on input "700" at bounding box center [276, 163] width 54 height 13
type input "7"
type input "300"
click at [231, 271] on div "Groom Hairstyling Stylist Cut(M) Stylist Cut(F) Sr.Stylist Cut(M) Cr.Stylist Cu…" at bounding box center [175, 276] width 272 height 87
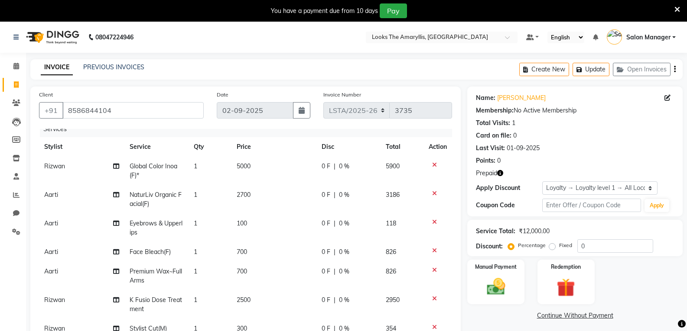
scroll to position [43, 0]
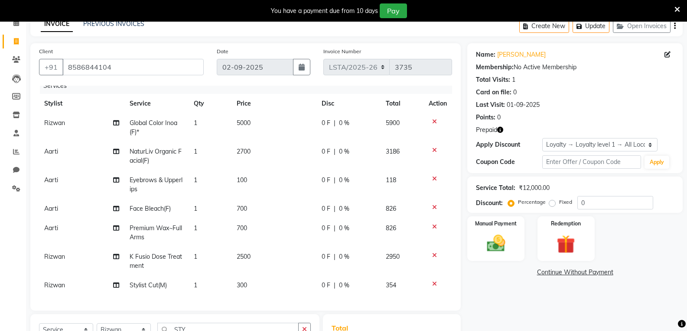
click at [238, 224] on span "700" at bounding box center [242, 228] width 10 height 8
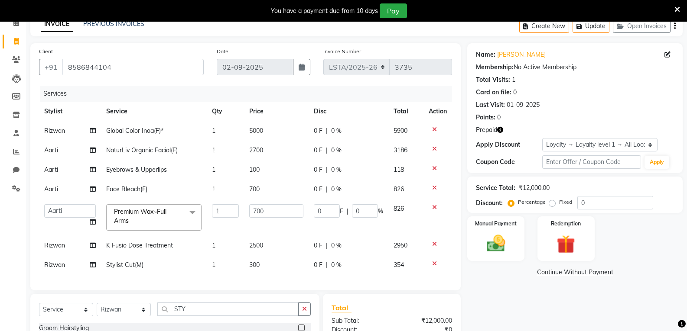
scroll to position [0, 0]
click at [268, 211] on input "700" at bounding box center [276, 211] width 54 height 13
type input "7"
type input "600"
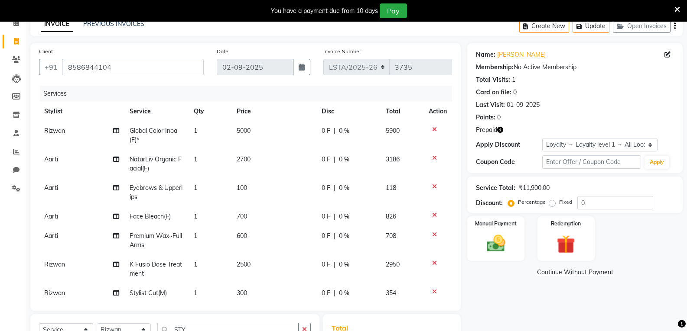
click at [277, 297] on div "Client [PHONE_NUMBER] Date [DATE] Invoice Number LSTA/[PHONE_NUMBER] Services S…" at bounding box center [245, 242] width 443 height 399
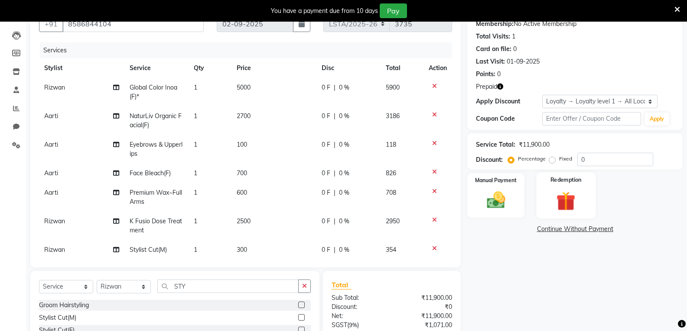
click at [562, 196] on img at bounding box center [565, 201] width 31 height 24
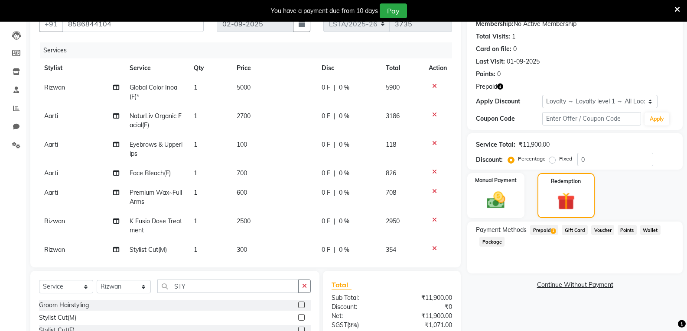
click at [542, 230] on span "Prepaid 1" at bounding box center [544, 230] width 28 height 10
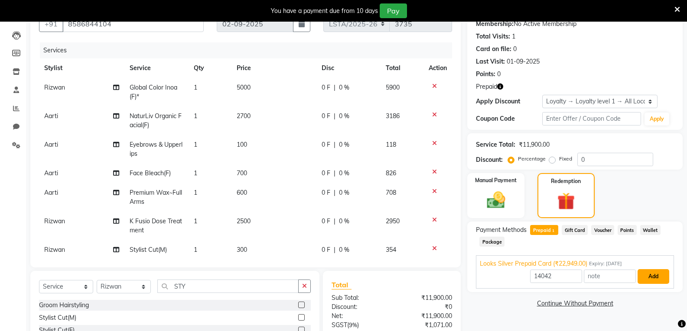
click at [654, 272] on button "Add" at bounding box center [653, 277] width 32 height 15
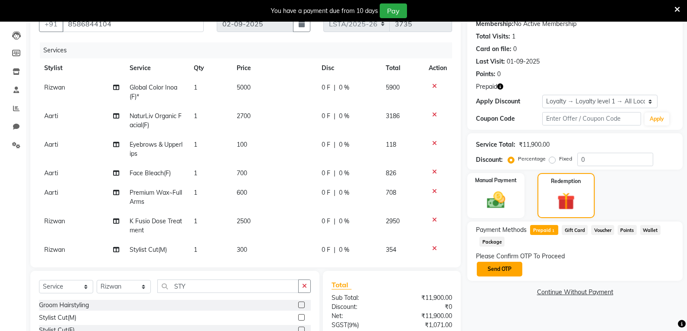
click at [508, 264] on button "Send OTP" at bounding box center [499, 269] width 45 height 15
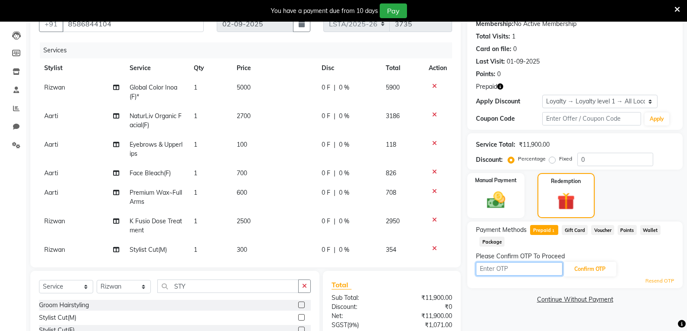
click at [499, 267] on input "text" at bounding box center [519, 269] width 87 height 13
click at [595, 270] on button "Confirm OTP" at bounding box center [589, 269] width 53 height 15
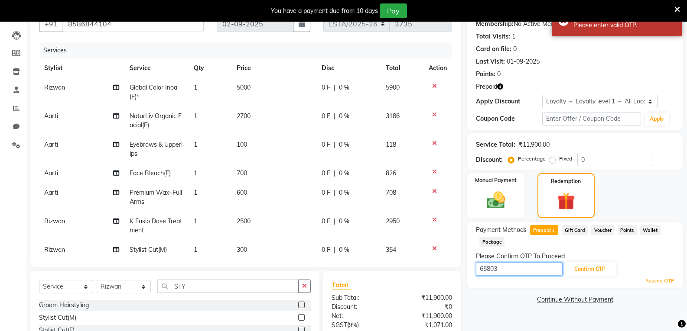
click at [518, 273] on input "65803" at bounding box center [519, 269] width 87 height 13
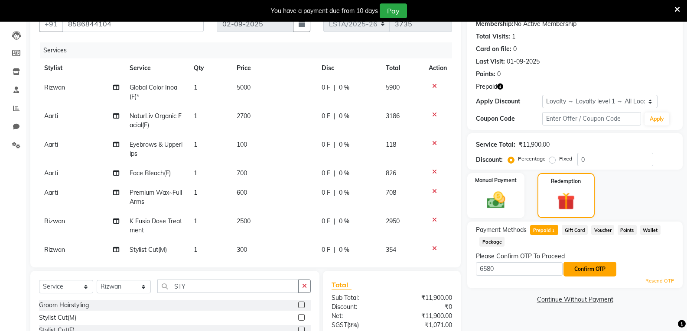
click at [579, 273] on button "Confirm OTP" at bounding box center [589, 269] width 53 height 15
click at [497, 269] on input "6580" at bounding box center [519, 269] width 87 height 13
type input "6"
type input "9949"
click at [596, 274] on button "Confirm OTP" at bounding box center [589, 269] width 53 height 15
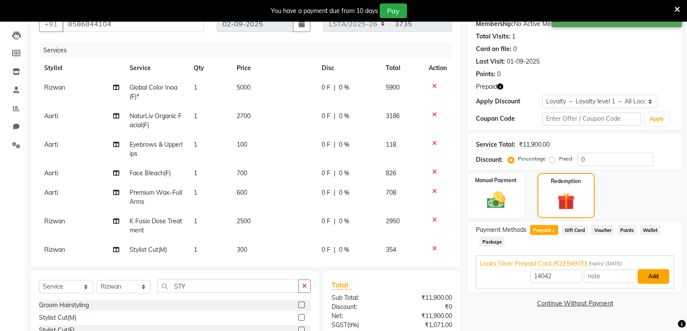
click at [658, 278] on button "Add" at bounding box center [653, 277] width 32 height 15
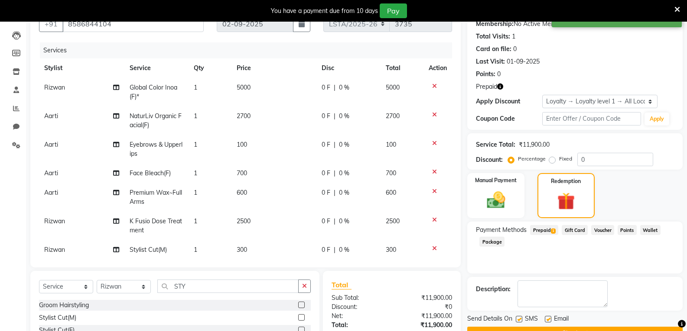
scroll to position [210, 0]
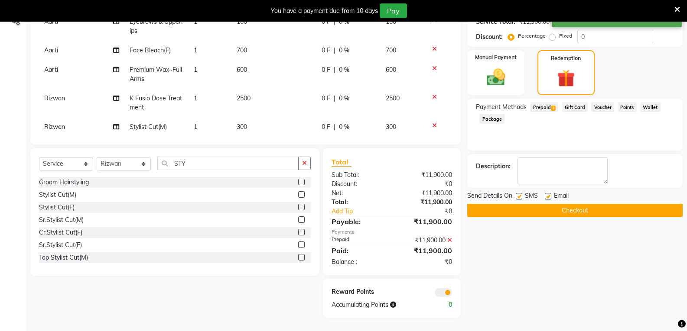
click at [518, 195] on label at bounding box center [519, 196] width 6 height 6
click at [518, 195] on input "checkbox" at bounding box center [519, 197] width 6 height 6
checkbox input "false"
click at [548, 195] on label at bounding box center [548, 196] width 6 height 6
click at [548, 195] on input "checkbox" at bounding box center [548, 197] width 6 height 6
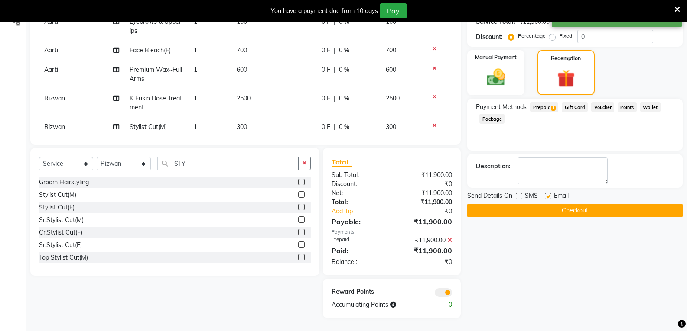
checkbox input "false"
click at [546, 205] on button "Checkout" at bounding box center [574, 210] width 215 height 13
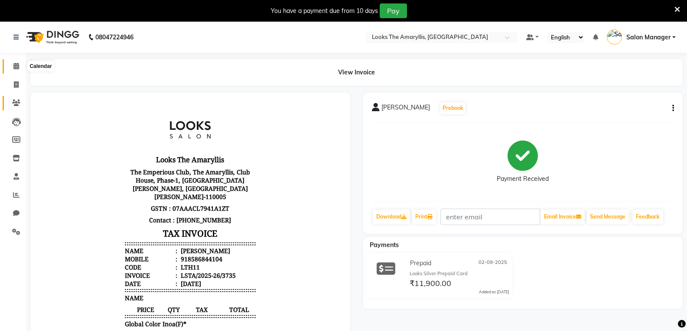
drag, startPoint x: 13, startPoint y: 66, endPoint x: 11, endPoint y: 96, distance: 30.4
click at [13, 66] on span at bounding box center [16, 67] width 15 height 10
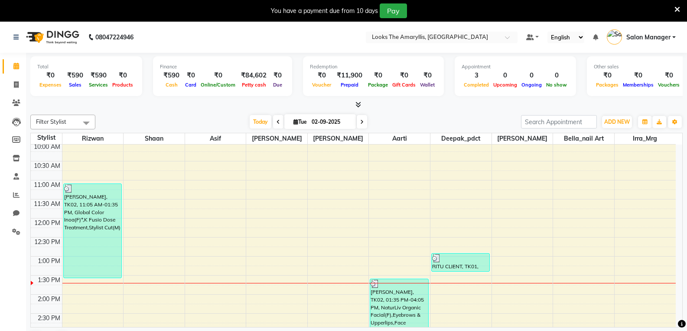
scroll to position [43, 0]
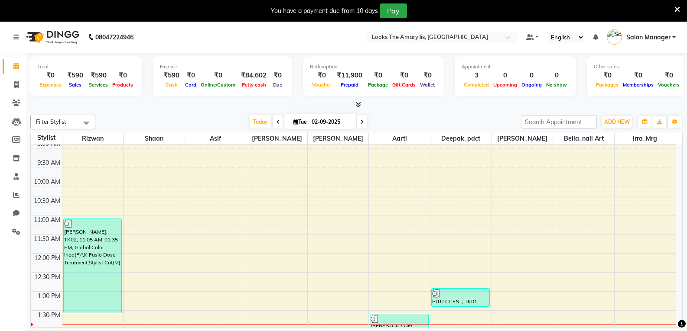
click at [358, 102] on icon at bounding box center [358, 104] width 6 height 6
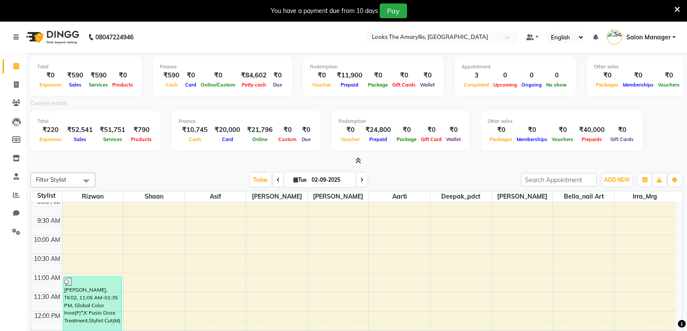
click at [276, 180] on icon at bounding box center [277, 180] width 3 height 5
type input "01-09-2025"
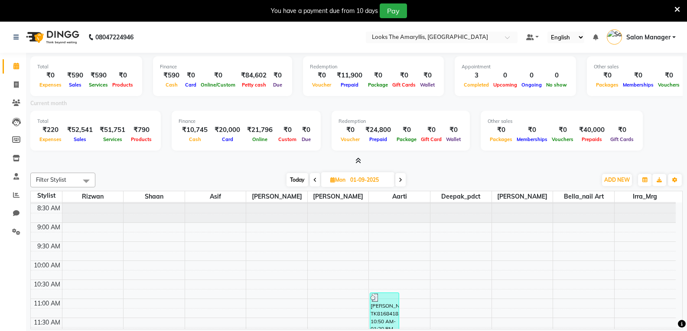
scroll to position [24, 0]
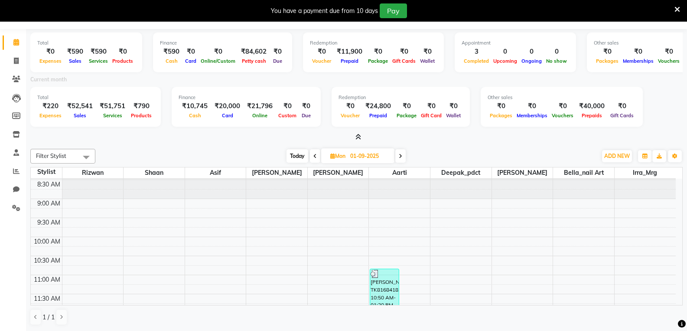
click at [358, 138] on icon at bounding box center [358, 137] width 6 height 6
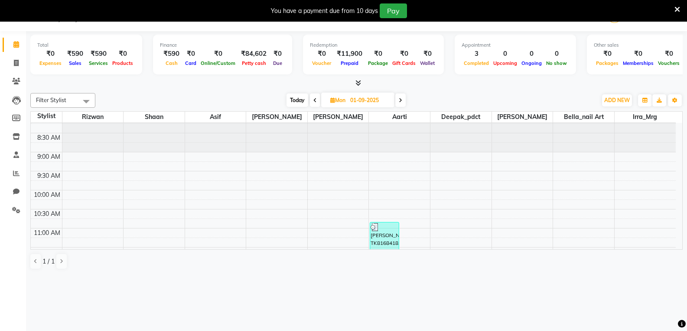
scroll to position [0, 0]
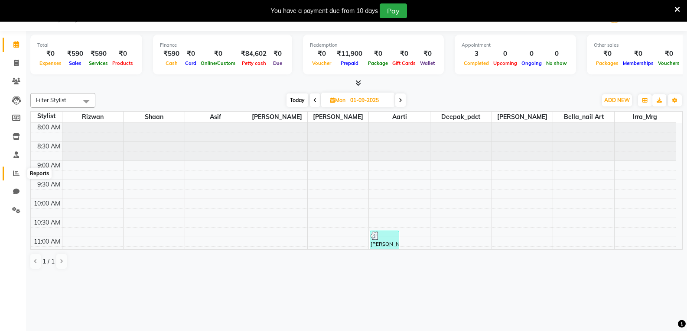
click at [12, 173] on span at bounding box center [16, 174] width 15 height 10
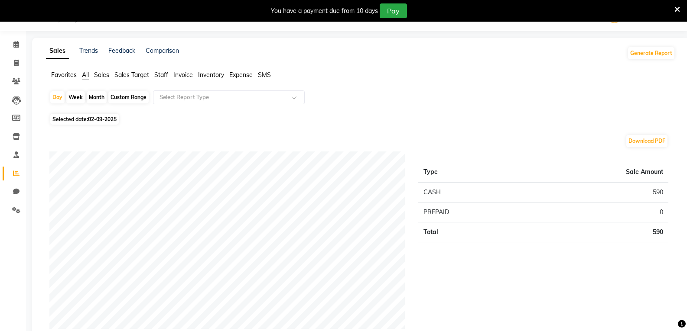
click at [84, 117] on span "Selected date: [DATE]" at bounding box center [84, 119] width 68 height 11
select select "9"
select select "2025"
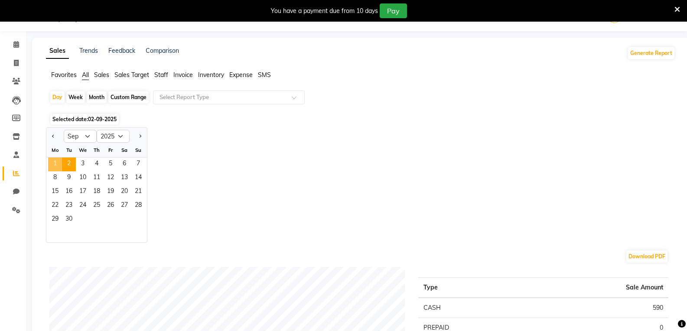
click at [54, 159] on span "1" at bounding box center [55, 165] width 14 height 14
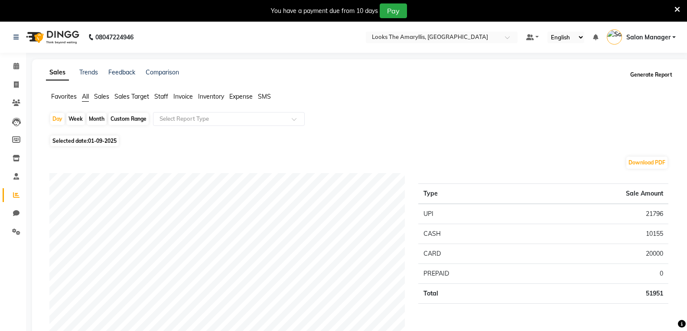
click at [653, 77] on button "Generate Report" at bounding box center [651, 75] width 46 height 12
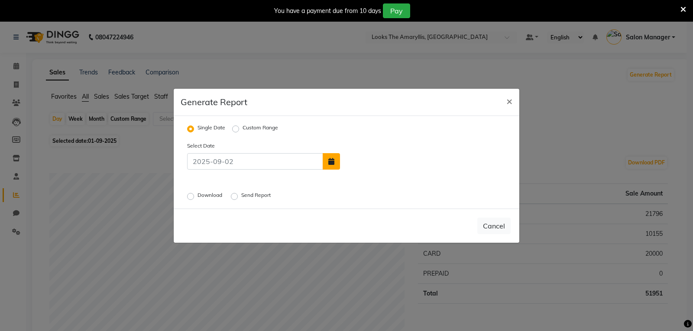
click at [336, 163] on button "button" at bounding box center [331, 161] width 17 height 16
select select "9"
select select "2025"
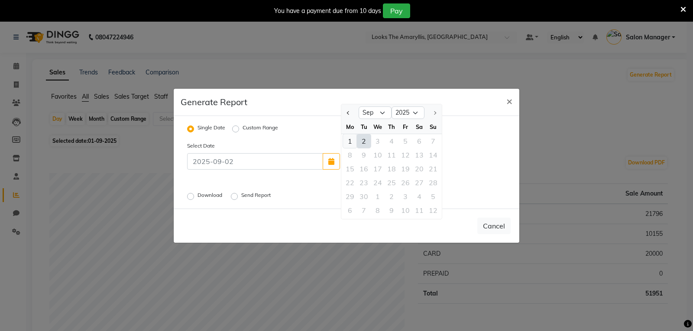
click at [352, 142] on div "1" at bounding box center [350, 141] width 14 height 14
type input "01-09-2025"
click at [241, 196] on label "Send Report" at bounding box center [256, 197] width 31 height 10
click at [235, 196] on input "Send Report" at bounding box center [236, 196] width 6 height 6
radio input "true"
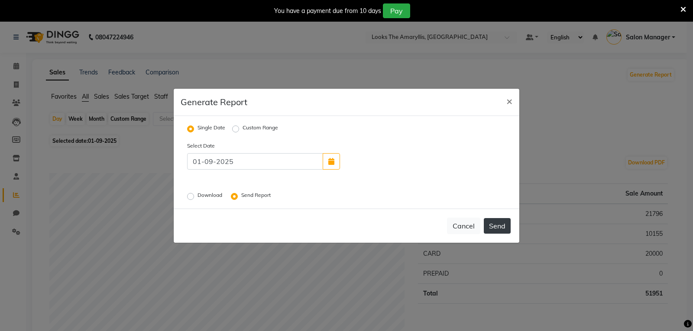
click at [496, 226] on button "Send" at bounding box center [497, 226] width 27 height 16
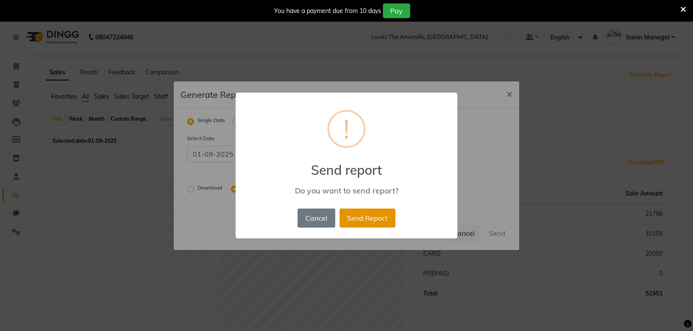
click at [376, 218] on button "Send Report" at bounding box center [368, 218] width 56 height 19
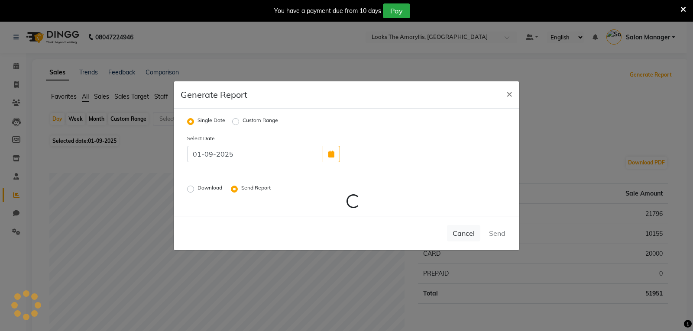
radio input "false"
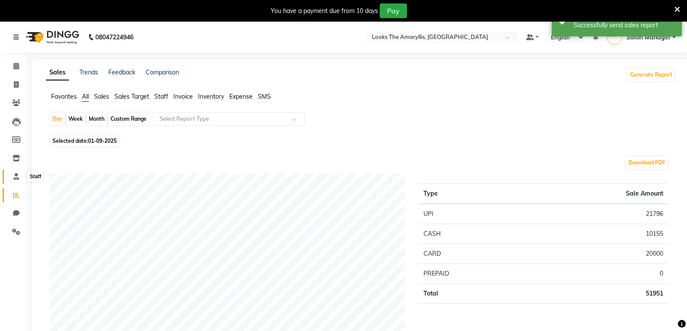
click at [18, 180] on span at bounding box center [16, 177] width 15 height 10
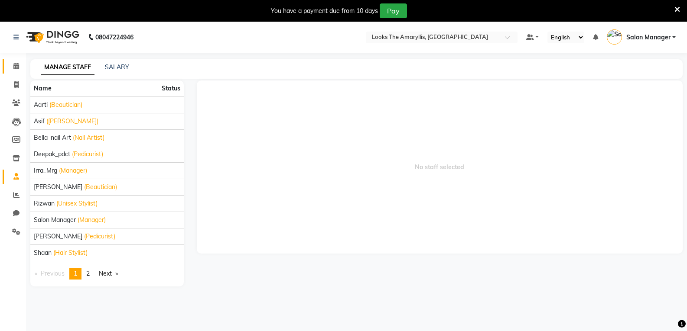
click at [18, 72] on link "Calendar" at bounding box center [13, 66] width 21 height 14
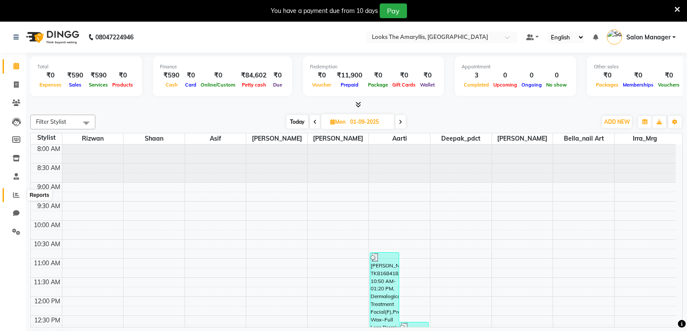
click at [16, 193] on icon at bounding box center [16, 195] width 6 height 6
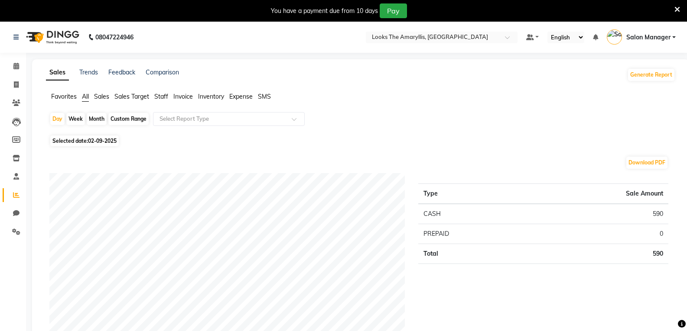
click at [71, 141] on span "Selected date: [DATE]" at bounding box center [84, 141] width 68 height 11
select select "9"
select select "2025"
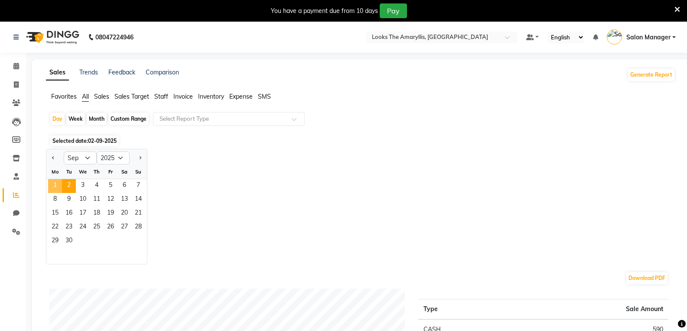
click at [58, 185] on span "1" at bounding box center [55, 186] width 14 height 14
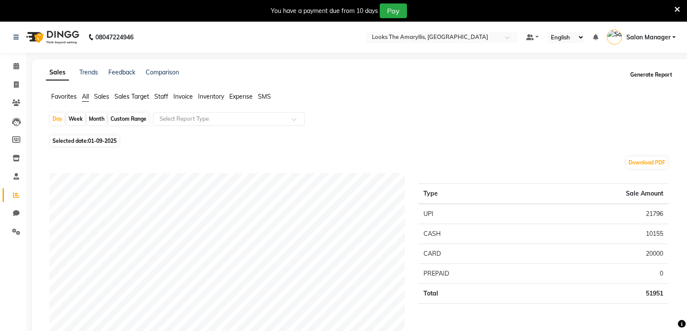
click at [646, 75] on button "Generate Report" at bounding box center [651, 75] width 46 height 12
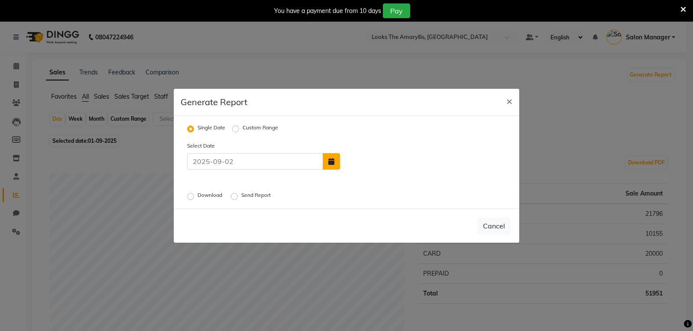
click at [334, 164] on button "button" at bounding box center [331, 161] width 17 height 16
select select "9"
select select "2025"
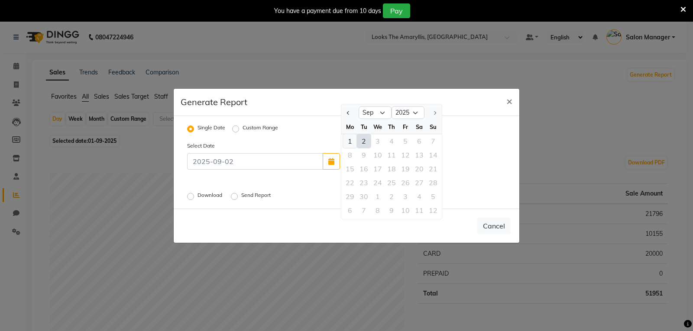
click at [347, 141] on div "1" at bounding box center [350, 141] width 14 height 14
type input "01-09-2025"
click at [507, 100] on span "×" at bounding box center [510, 100] width 6 height 13
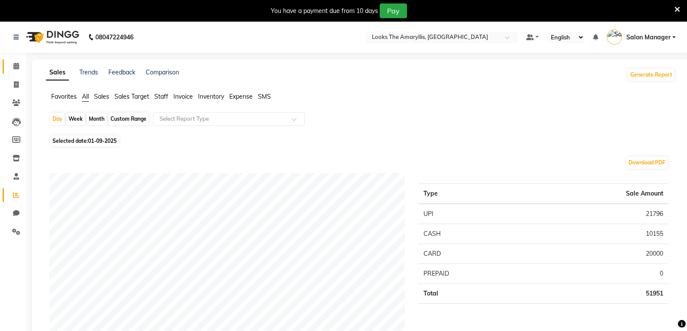
click at [8, 71] on link "Calendar" at bounding box center [13, 66] width 21 height 14
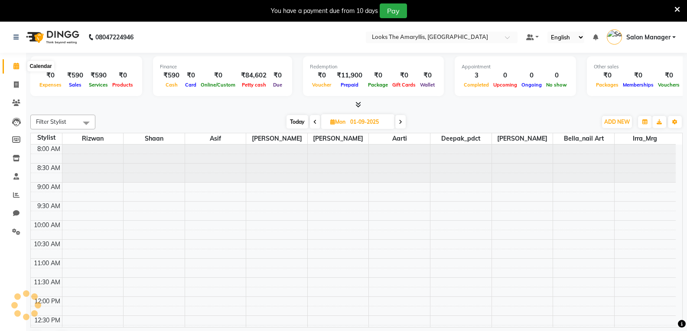
click at [19, 67] on span at bounding box center [16, 67] width 15 height 10
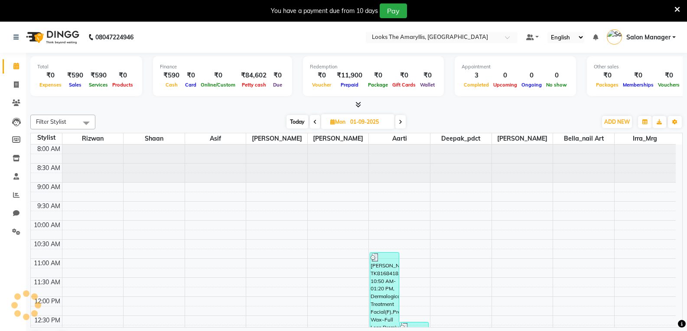
click at [402, 118] on span at bounding box center [400, 121] width 10 height 13
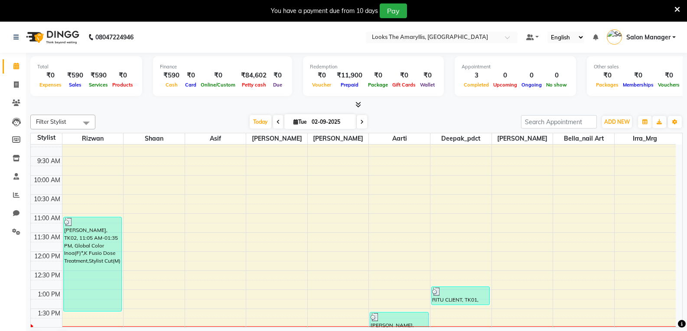
scroll to position [43, 0]
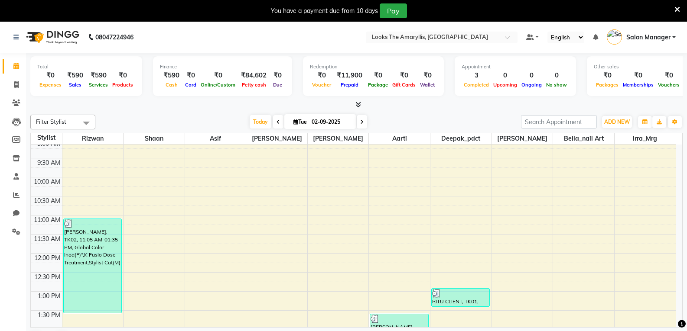
click at [276, 123] on icon at bounding box center [277, 122] width 3 height 5
type input "01-09-2025"
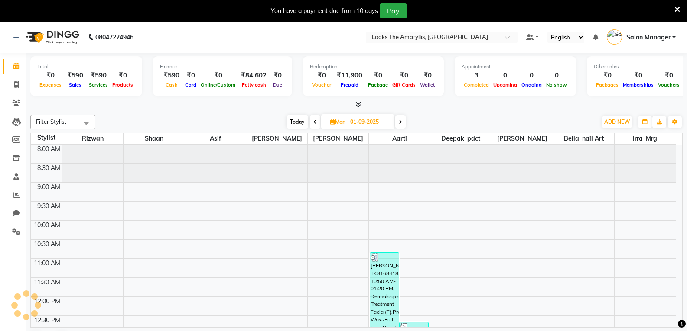
scroll to position [229, 0]
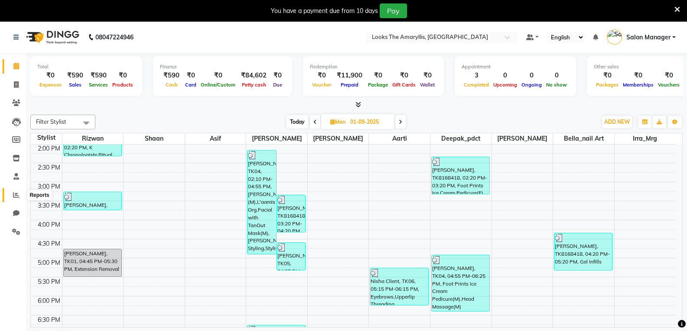
click at [17, 193] on icon at bounding box center [16, 195] width 6 height 6
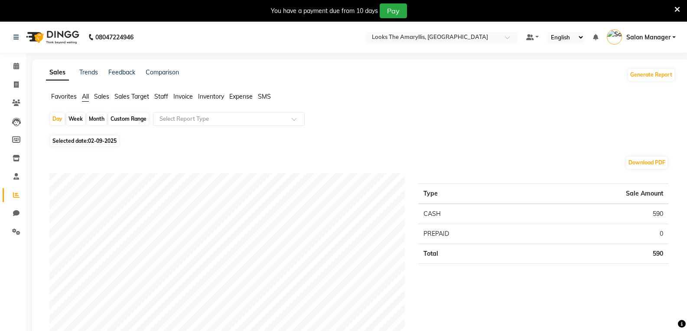
click at [98, 138] on span "02-09-2025" at bounding box center [102, 141] width 29 height 6
select select "9"
select select "2025"
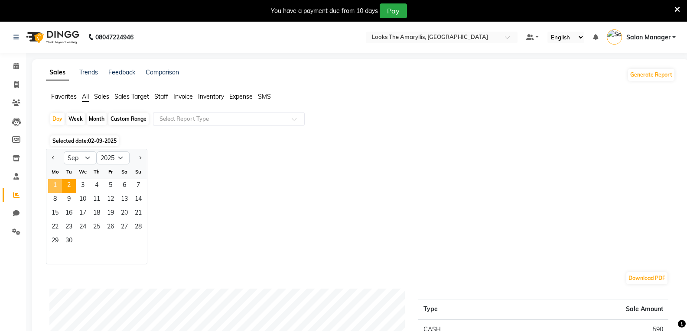
click at [54, 185] on span "1" at bounding box center [55, 186] width 14 height 14
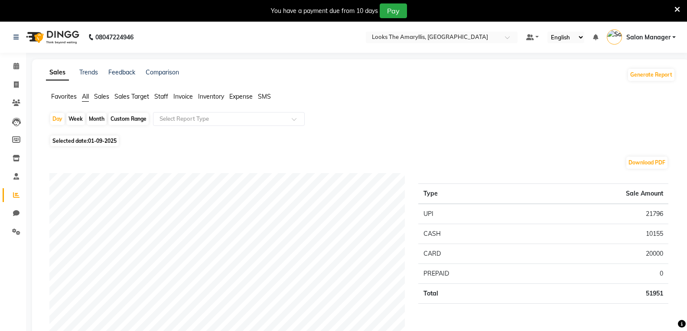
click at [134, 120] on div "Custom Range" at bounding box center [128, 119] width 40 height 12
select select "9"
select select "2025"
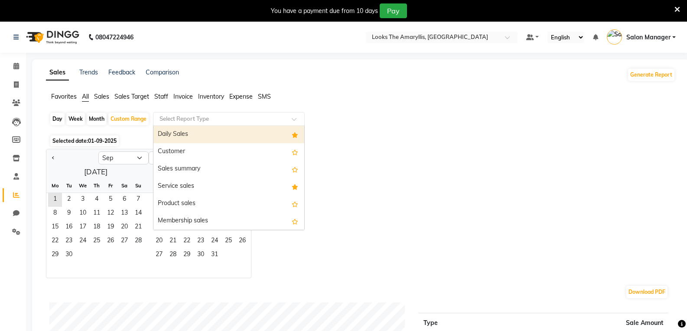
click at [173, 120] on input "text" at bounding box center [220, 119] width 125 height 9
click at [456, 196] on div "Jan Feb Mar Apr May Jun [DATE] Aug Sep Oct Nov [DATE] 2016 2017 2018 2019 2020 …" at bounding box center [360, 214] width 629 height 130
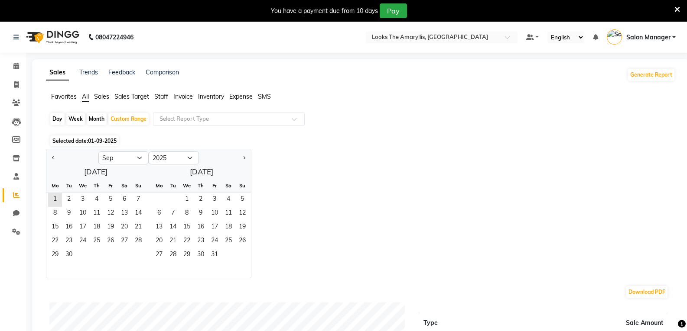
click at [158, 95] on span "Staff" at bounding box center [161, 97] width 14 height 8
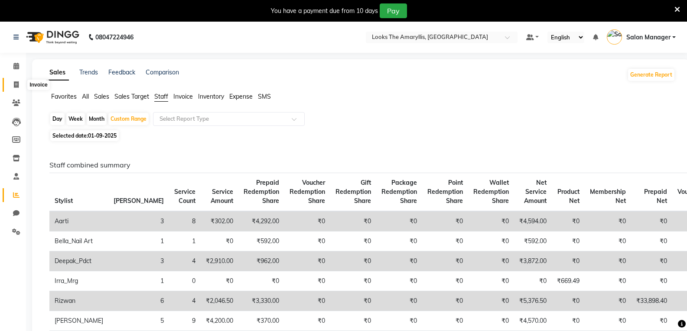
click at [15, 85] on icon at bounding box center [16, 84] width 5 height 6
select select "service"
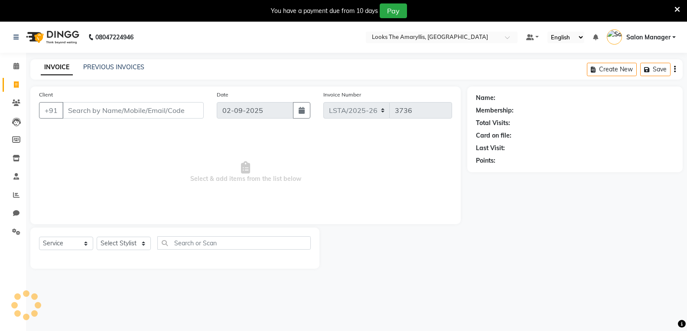
scroll to position [22, 0]
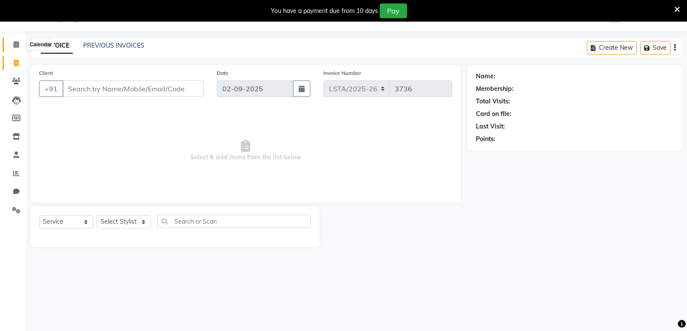
drag, startPoint x: 14, startPoint y: 45, endPoint x: 19, endPoint y: 52, distance: 8.4
click at [15, 45] on icon at bounding box center [16, 44] width 6 height 6
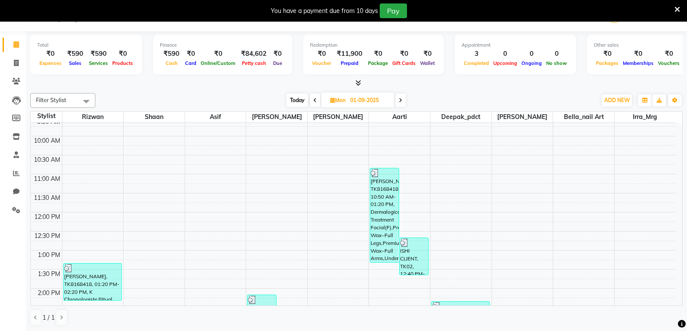
scroll to position [43, 0]
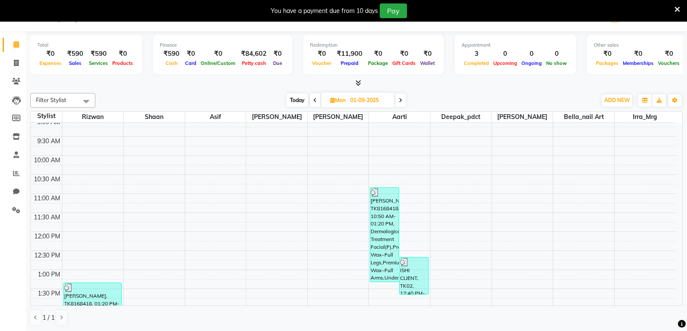
click at [401, 101] on icon at bounding box center [400, 100] width 3 height 5
type input "02-09-2025"
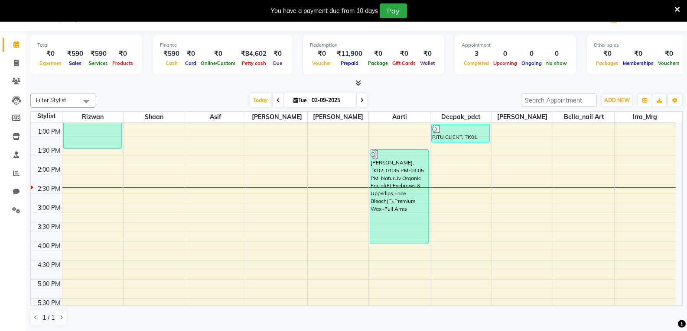
scroll to position [186, 0]
click at [15, 172] on icon at bounding box center [16, 173] width 6 height 6
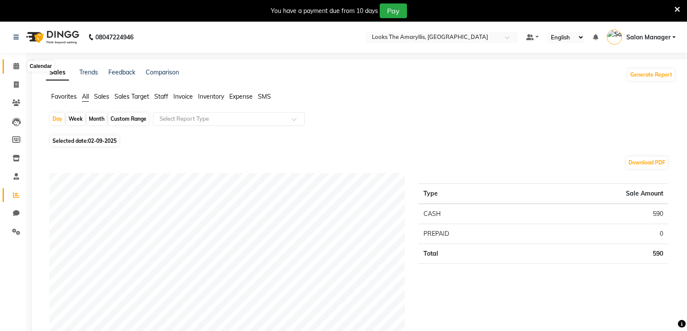
click at [13, 69] on icon at bounding box center [16, 66] width 6 height 6
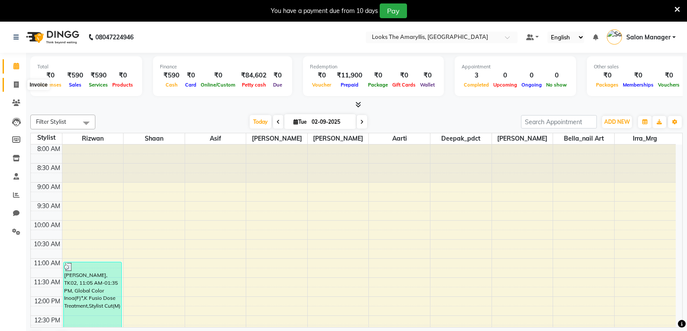
click at [13, 80] on span at bounding box center [16, 85] width 15 height 10
select select "service"
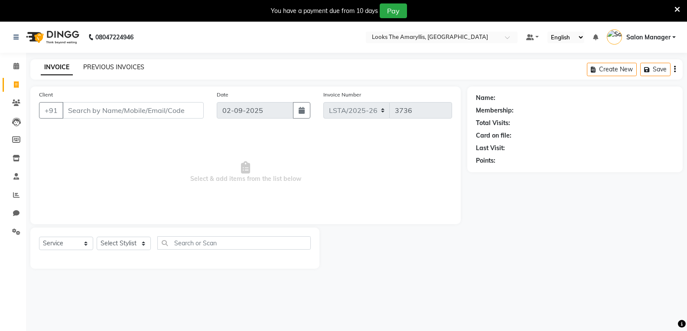
click at [110, 67] on link "PREVIOUS INVOICES" at bounding box center [113, 67] width 61 height 8
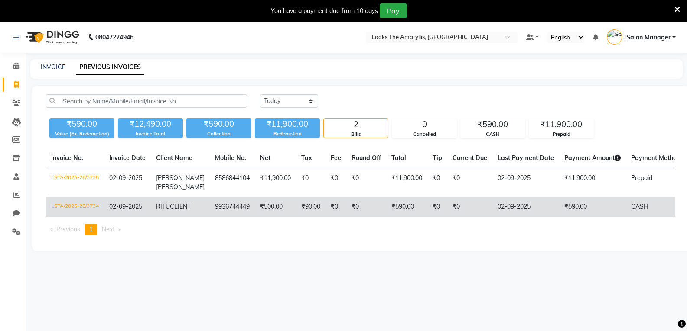
click at [227, 209] on td "9936744449" at bounding box center [232, 207] width 45 height 20
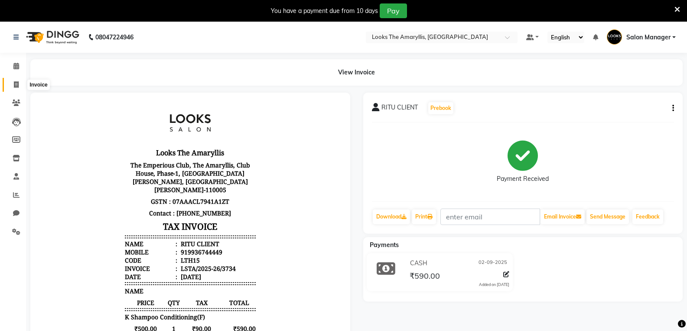
click at [16, 81] on span at bounding box center [16, 85] width 15 height 10
select select "service"
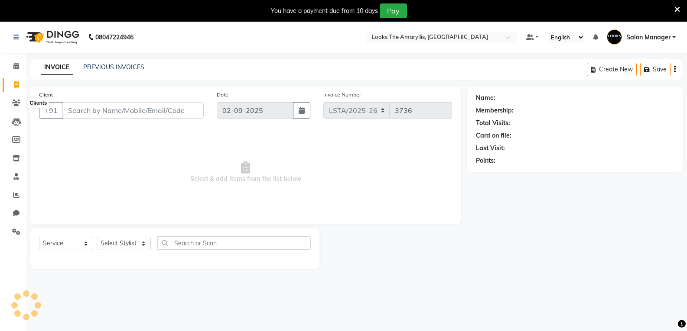
scroll to position [22, 0]
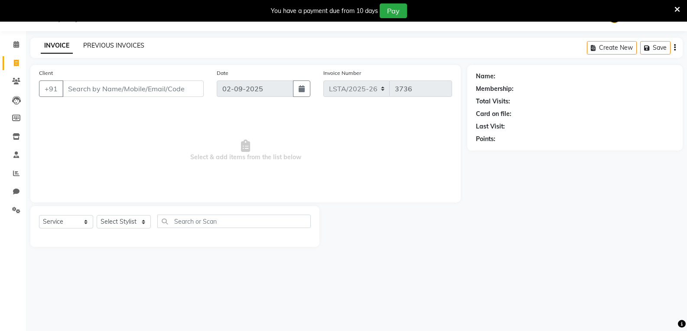
click at [114, 48] on link "PREVIOUS INVOICES" at bounding box center [113, 46] width 61 height 8
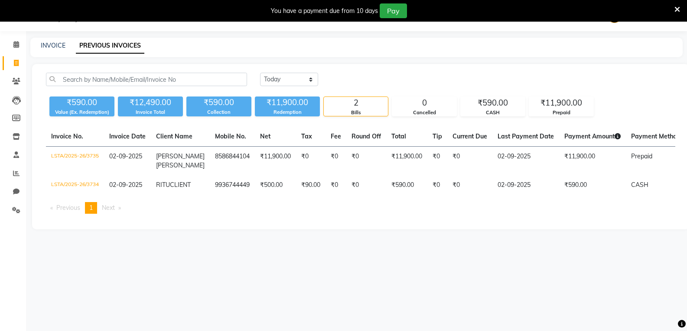
click at [217, 221] on div "Invoice No. Invoice Date Client Name Mobile No. Net Tax Fee Round Off Total Tip…" at bounding box center [361, 174] width 640 height 94
click at [15, 64] on icon at bounding box center [16, 63] width 5 height 6
select select "service"
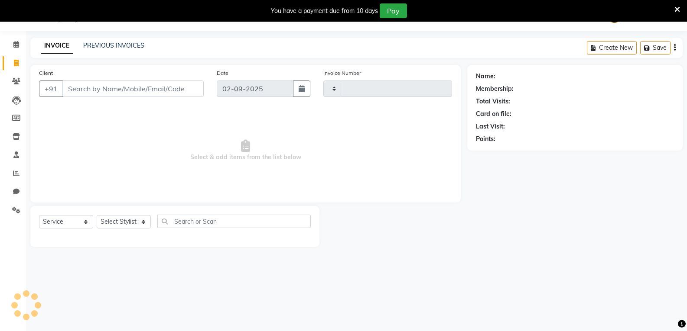
type input "3736"
select select "8939"
click at [114, 93] on input "Client" at bounding box center [132, 89] width 141 height 16
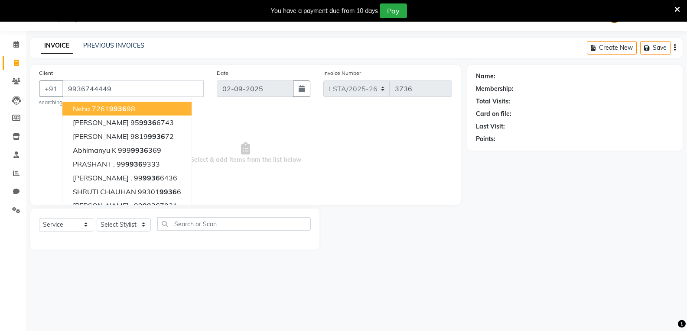
type input "9936744449"
select select "1: Object"
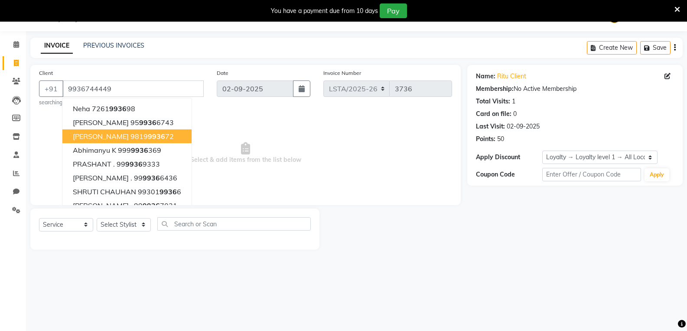
click at [452, 294] on div "08047224946 Select Location × Looks The Amaryllis, New Delhi Default Panel My P…" at bounding box center [343, 165] width 687 height 331
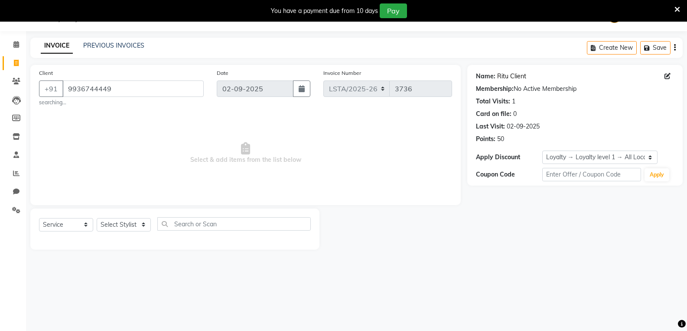
click at [513, 74] on link "Ritu Client" at bounding box center [511, 76] width 29 height 9
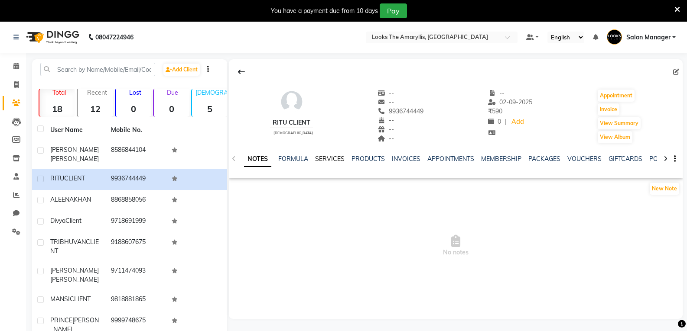
click at [325, 155] on link "SERVICES" at bounding box center [329, 159] width 29 height 8
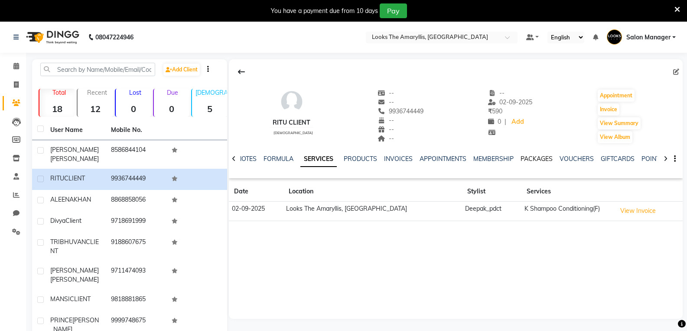
click at [537, 155] on link "PACKAGES" at bounding box center [536, 159] width 32 height 8
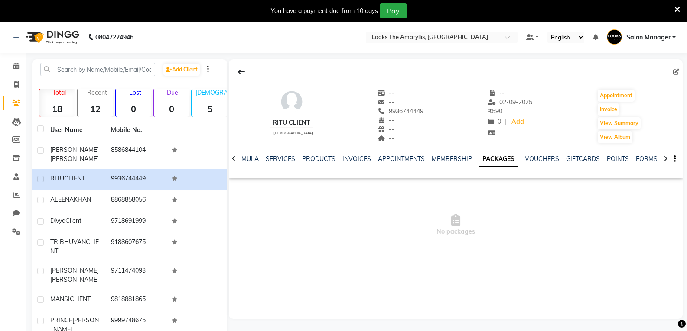
click at [616, 154] on div "NOTES FORMULA SERVICES PRODUCTS INVOICES APPOINTMENTS MEMBERSHIP PACKAGES VOUCH…" at bounding box center [456, 159] width 454 height 30
click at [609, 158] on link "POINTS" at bounding box center [618, 159] width 22 height 8
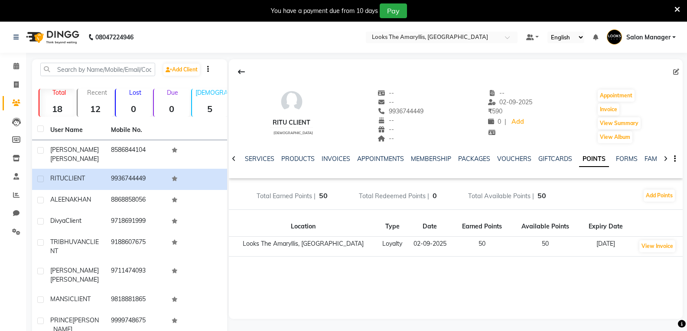
click at [238, 161] on div at bounding box center [234, 158] width 10 height 17
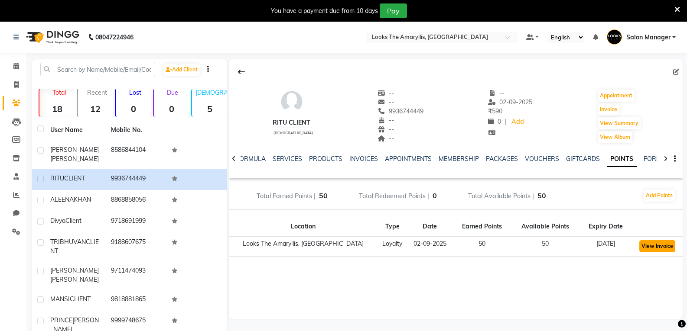
click at [650, 247] on button "View Invoice" at bounding box center [657, 246] width 36 height 12
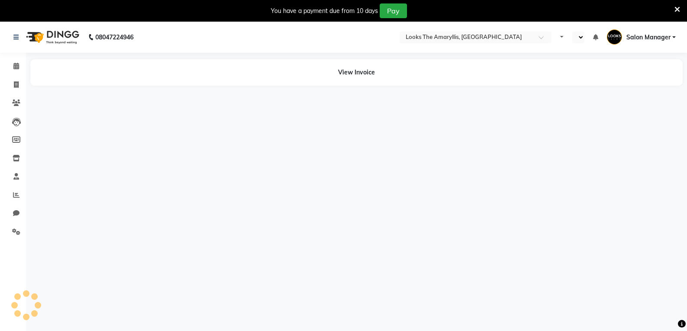
select select "en"
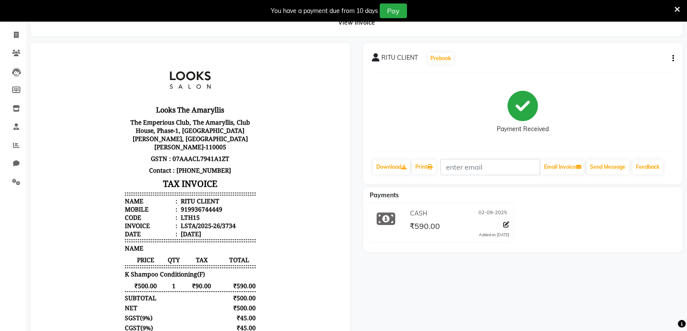
scroll to position [43, 0]
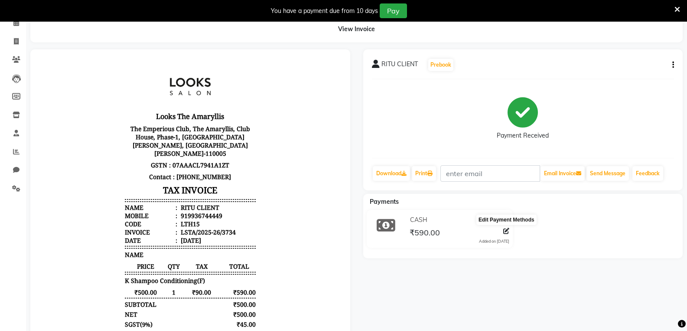
click at [507, 233] on icon at bounding box center [506, 231] width 6 height 6
select select "1"
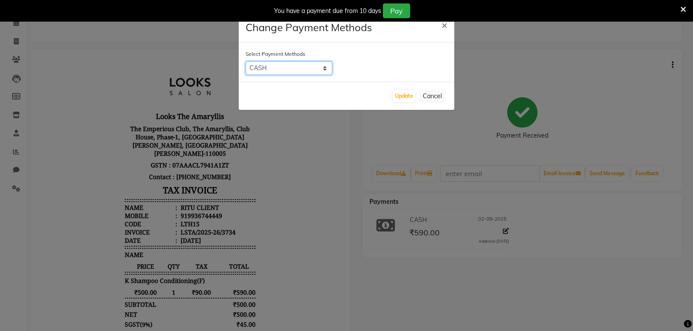
click at [324, 69] on select "UPI ONLINE CASH CARD" at bounding box center [289, 68] width 87 height 13
click at [446, 23] on span "×" at bounding box center [445, 24] width 6 height 13
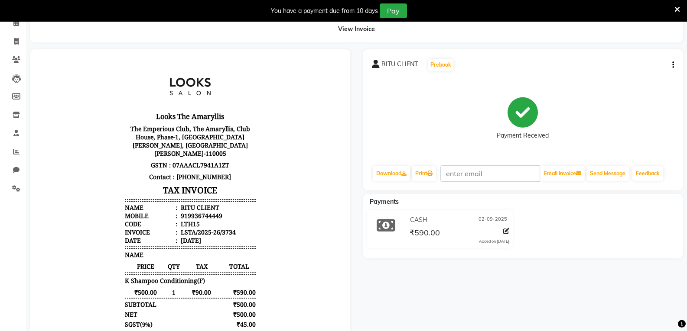
scroll to position [0, 0]
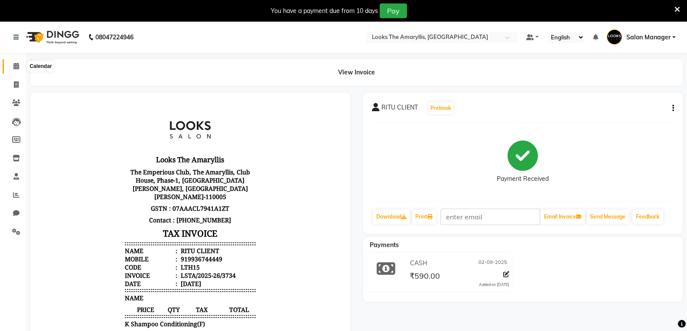
click at [18, 67] on icon at bounding box center [16, 66] width 6 height 6
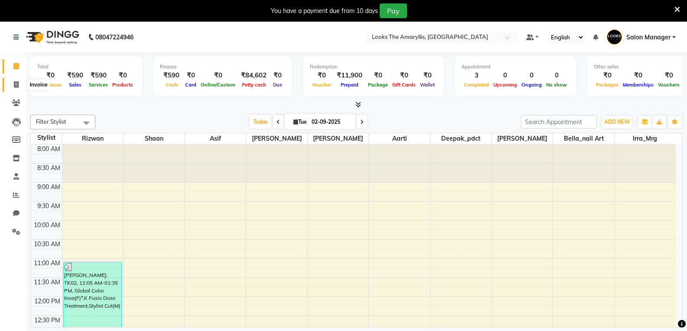
click at [16, 82] on icon at bounding box center [16, 84] width 5 height 6
select select "service"
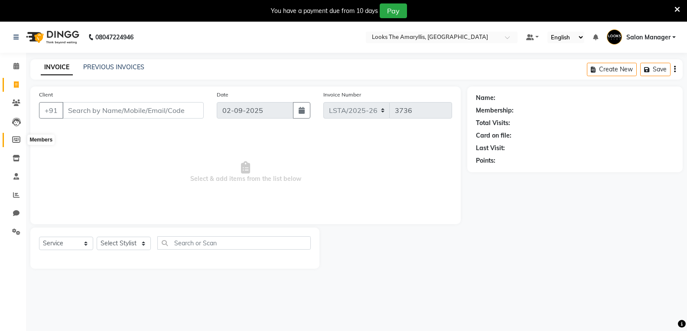
click at [14, 139] on icon at bounding box center [16, 139] width 8 height 6
select select
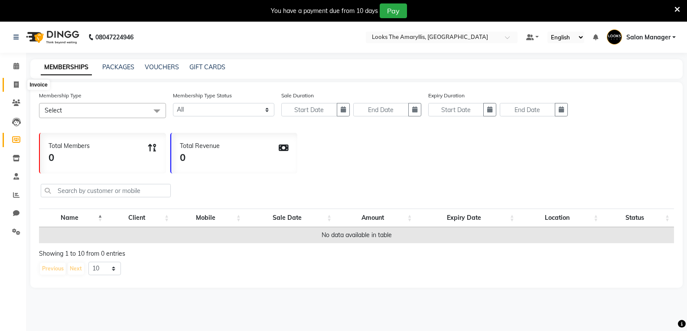
click at [16, 85] on icon at bounding box center [16, 84] width 5 height 6
select select "service"
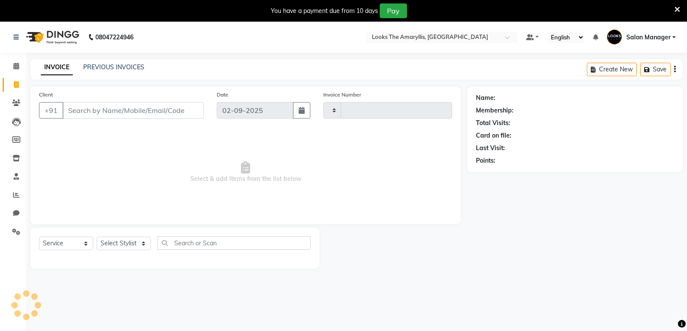
type input "3736"
select select "8939"
click at [15, 68] on icon at bounding box center [16, 66] width 6 height 6
